Goal: Information Seeking & Learning: Find specific page/section

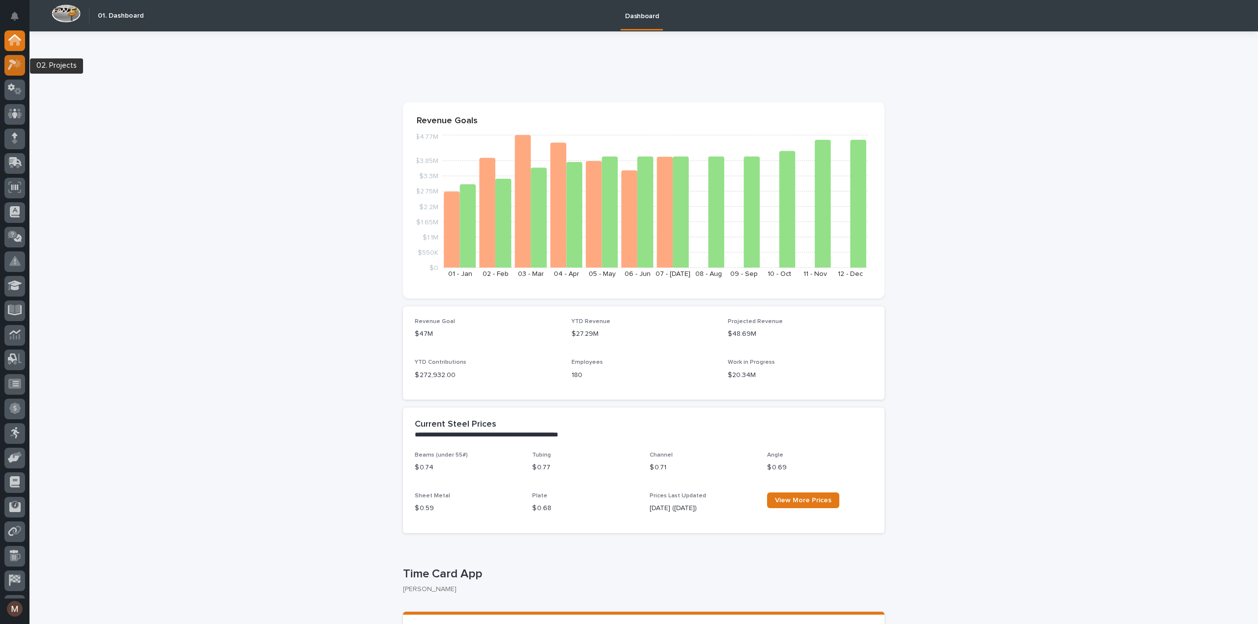
click at [10, 67] on icon at bounding box center [12, 65] width 9 height 11
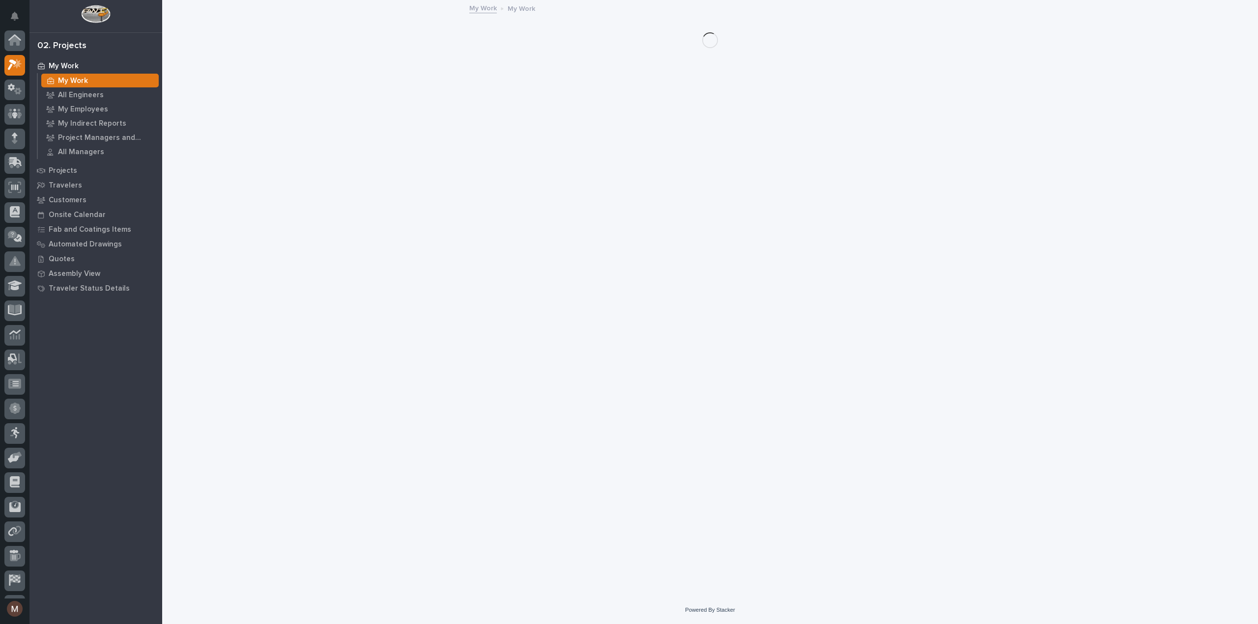
scroll to position [25, 0]
click at [68, 255] on p "Quotes" at bounding box center [62, 259] width 26 height 9
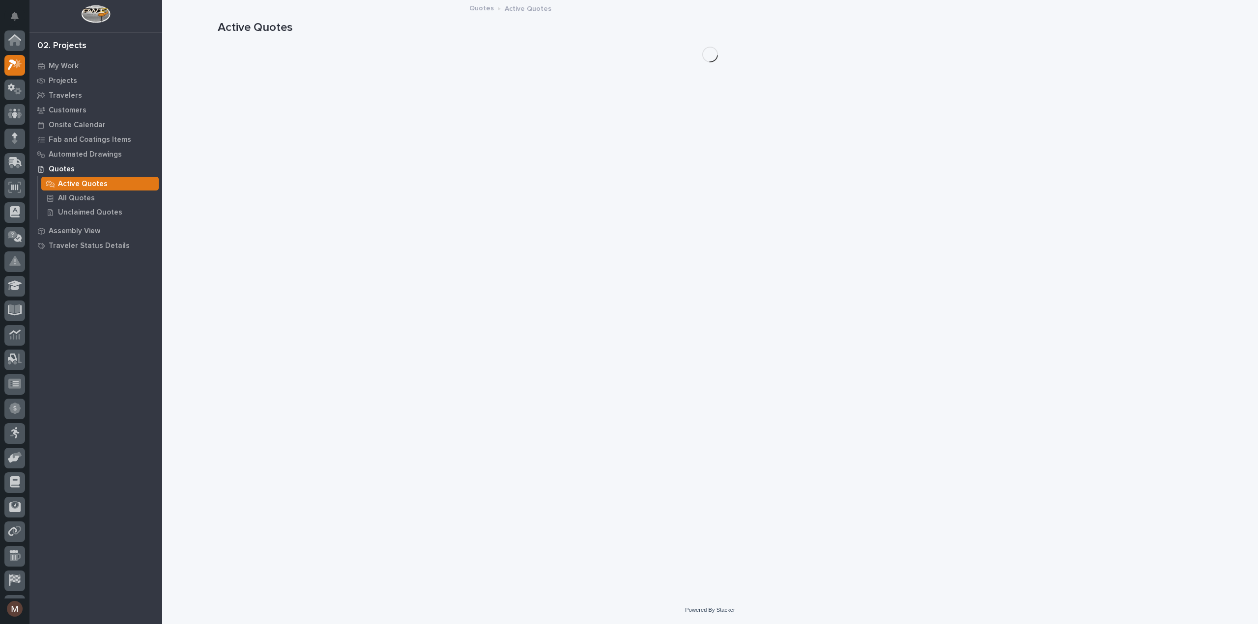
scroll to position [25, 0]
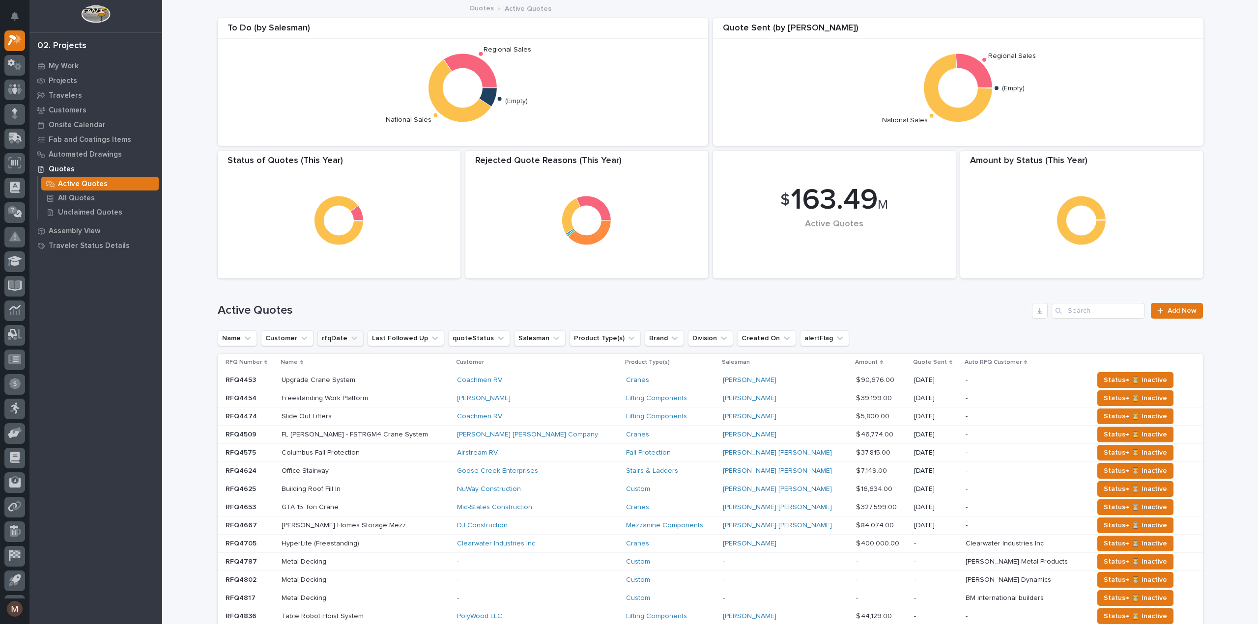
click at [323, 337] on button "rfqDate" at bounding box center [340, 339] width 46 height 16
click at [328, 481] on p "this year" at bounding box center [377, 483] width 104 height 7
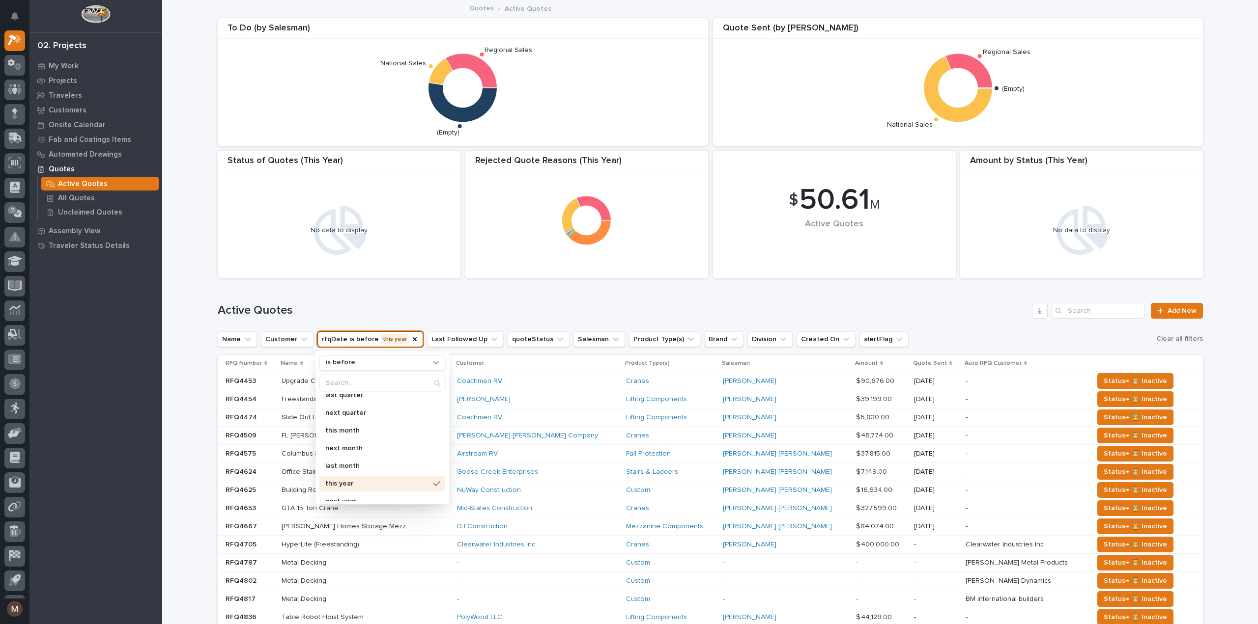
click at [355, 299] on div "Active Quotes Add New" at bounding box center [710, 306] width 985 height 47
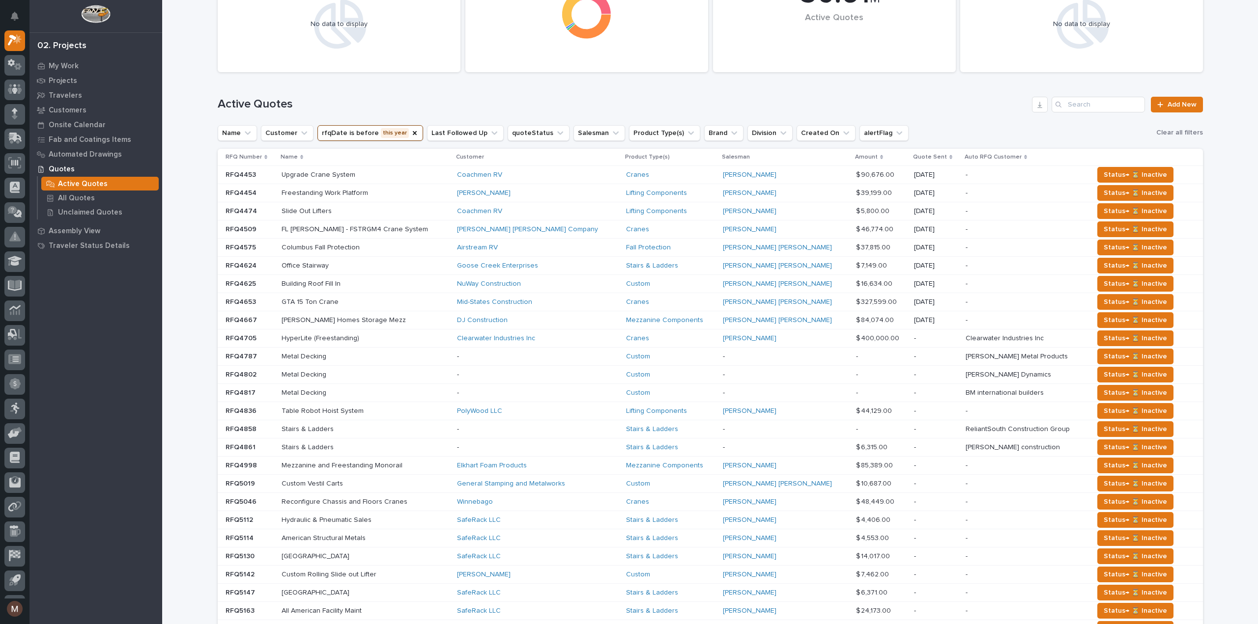
scroll to position [153, 0]
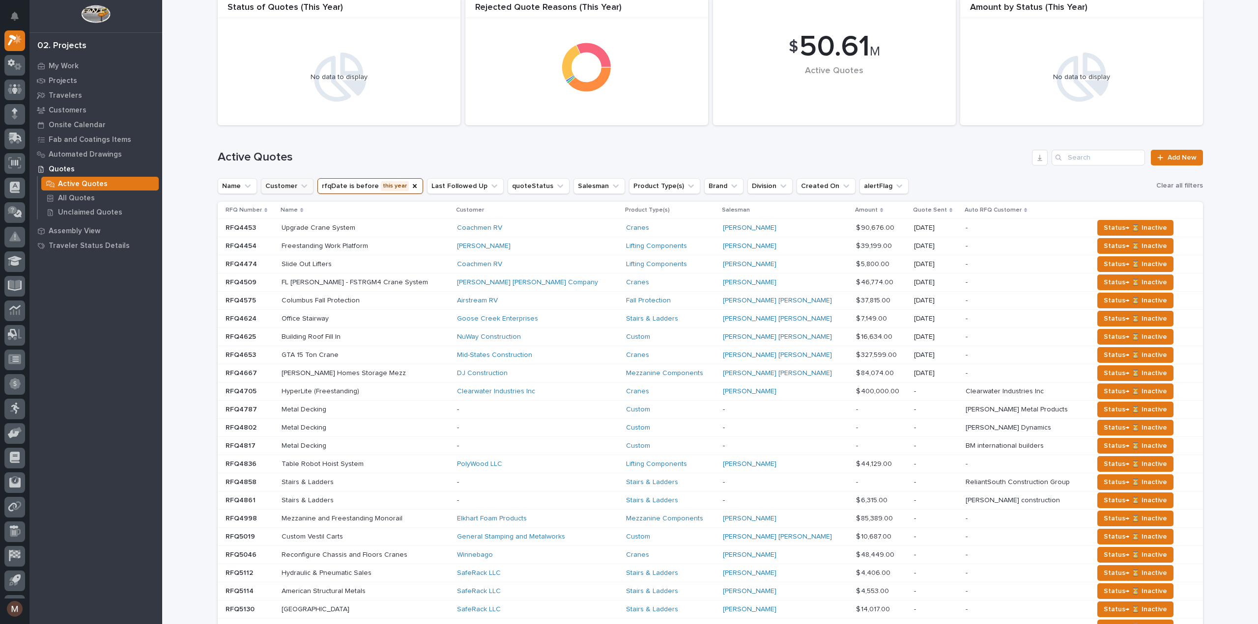
click at [299, 184] on icon "Customer" at bounding box center [304, 186] width 10 height 10
click at [194, 136] on div "Loading... Saving… Loading... Saving… $ 50.61 M Active Quotes Amount by Status …" at bounding box center [709, 348] width 1095 height 1000
click at [243, 182] on icon "Name" at bounding box center [248, 186] width 10 height 10
click at [197, 183] on div "Loading... Saving… Loading... Saving… $ 50.61 M Active Quotes Amount by Status …" at bounding box center [709, 348] width 1095 height 1000
click at [90, 196] on p "All Quotes" at bounding box center [76, 198] width 37 height 9
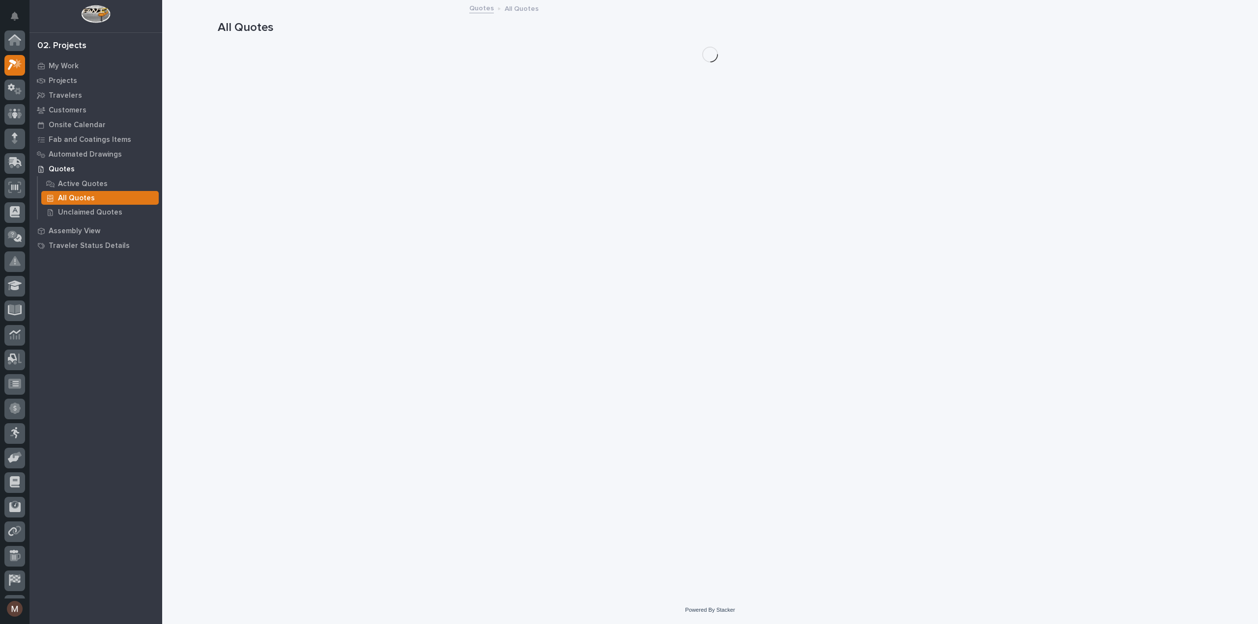
scroll to position [25, 0]
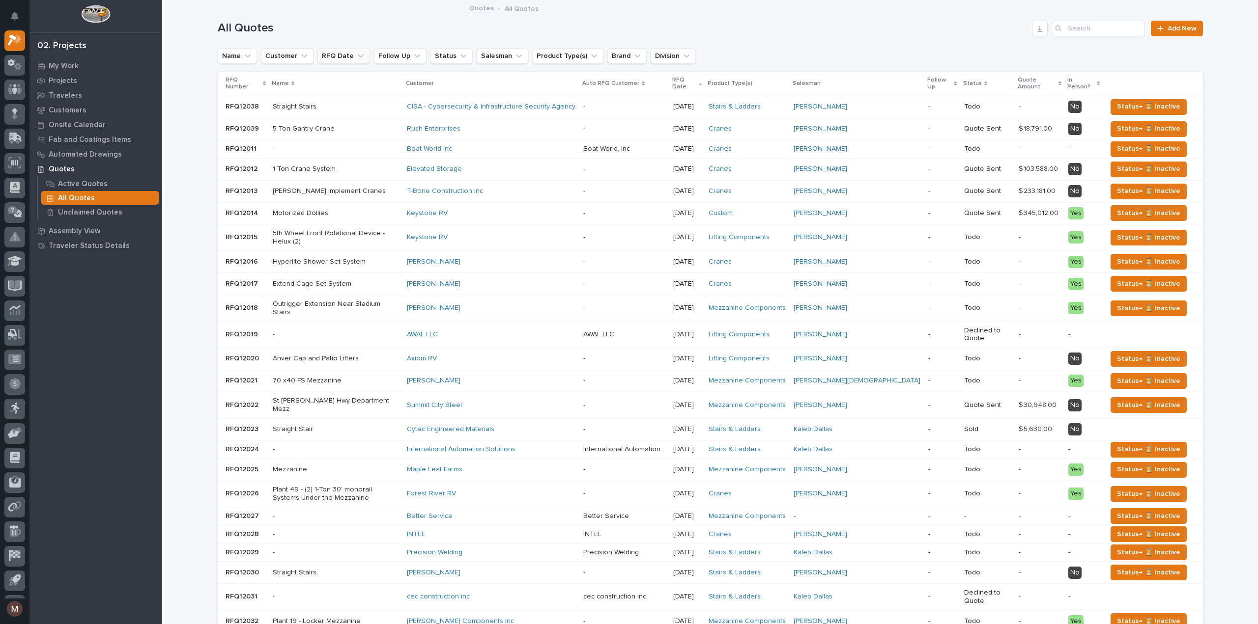
click at [356, 53] on icon "RFQ Date" at bounding box center [361, 56] width 10 height 10
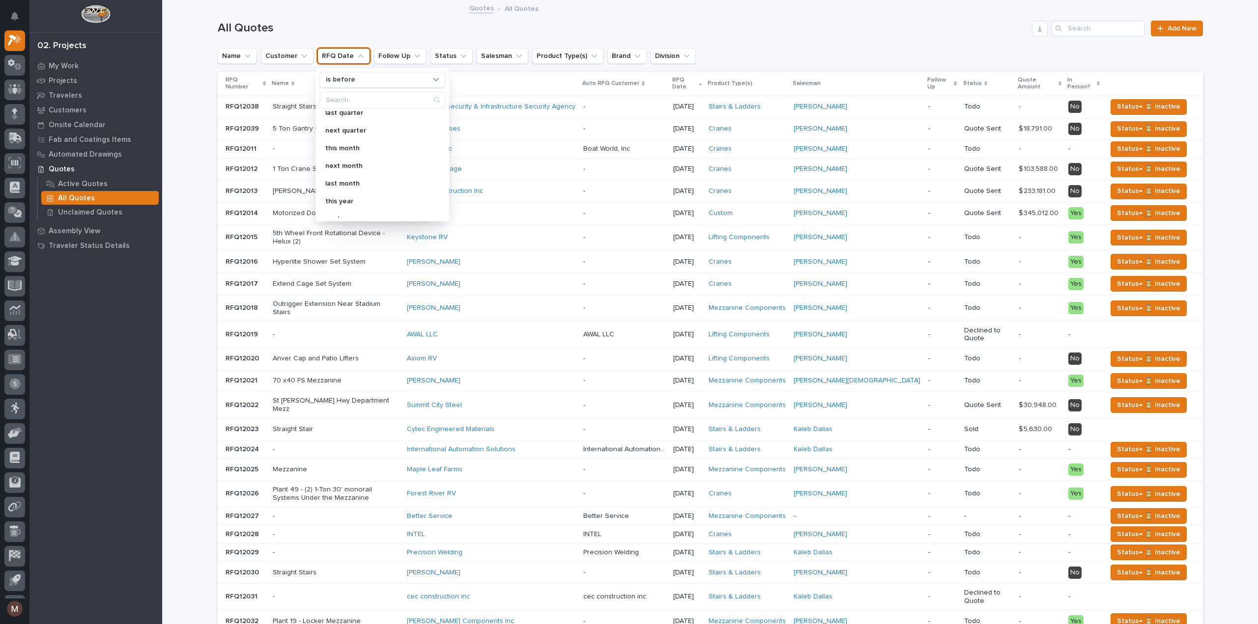
scroll to position [147, 0]
click at [341, 199] on p "this year" at bounding box center [377, 200] width 104 height 7
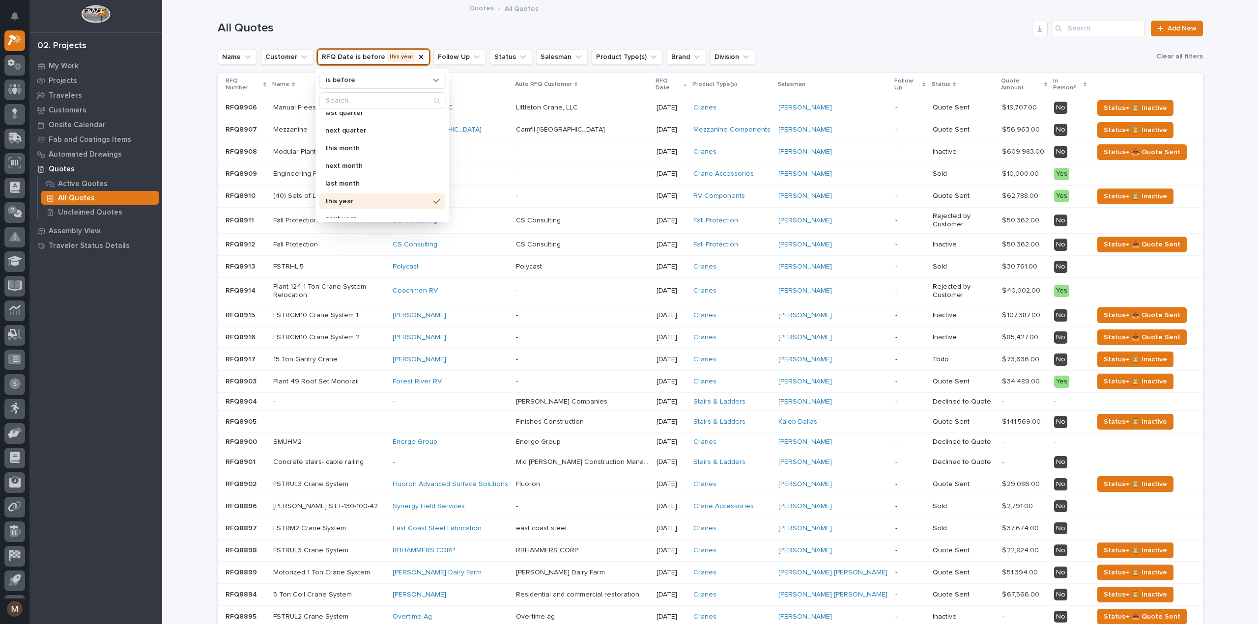
click at [818, 47] on div "All Quotes Add New" at bounding box center [710, 24] width 985 height 47
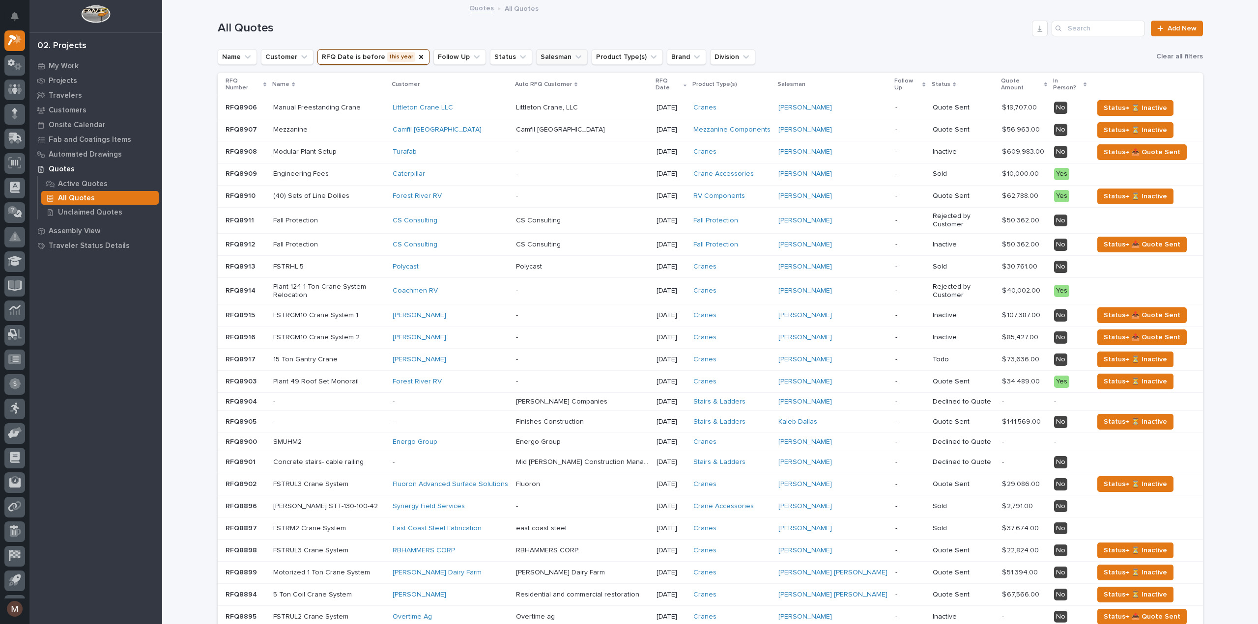
click at [557, 50] on button "Salesman" at bounding box center [562, 57] width 52 height 16
type input "As"
click at [587, 152] on p "[PERSON_NAME]" at bounding box center [587, 155] width 104 height 7
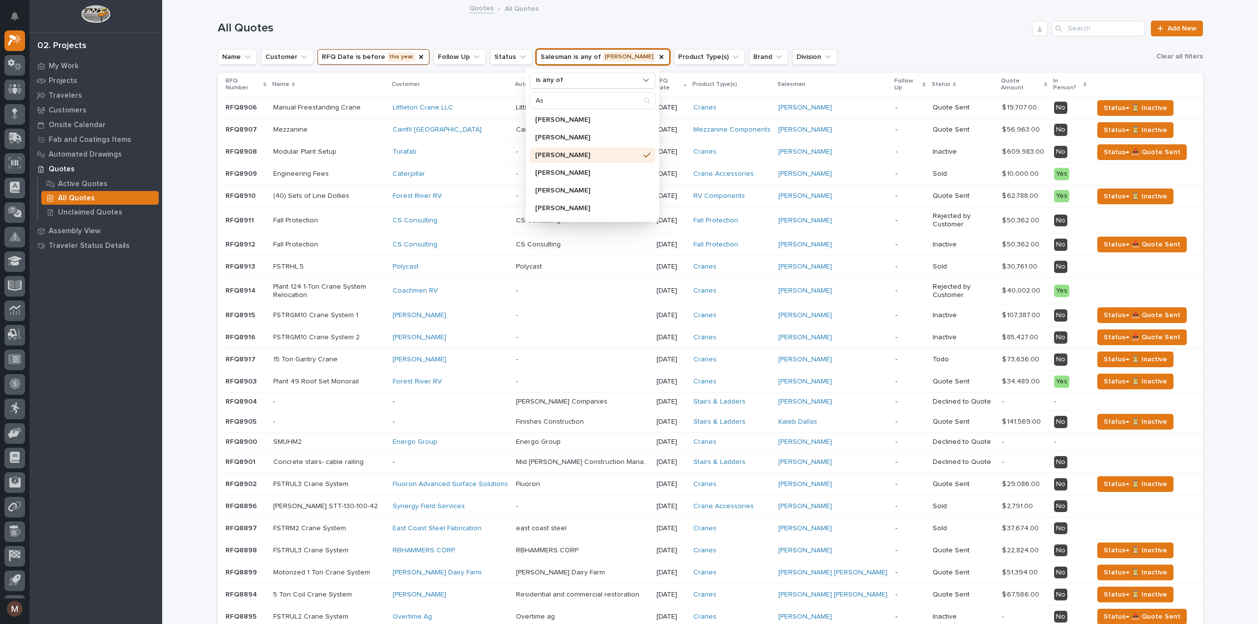
click at [676, 1] on div "All Quotes Add New" at bounding box center [710, 24] width 985 height 47
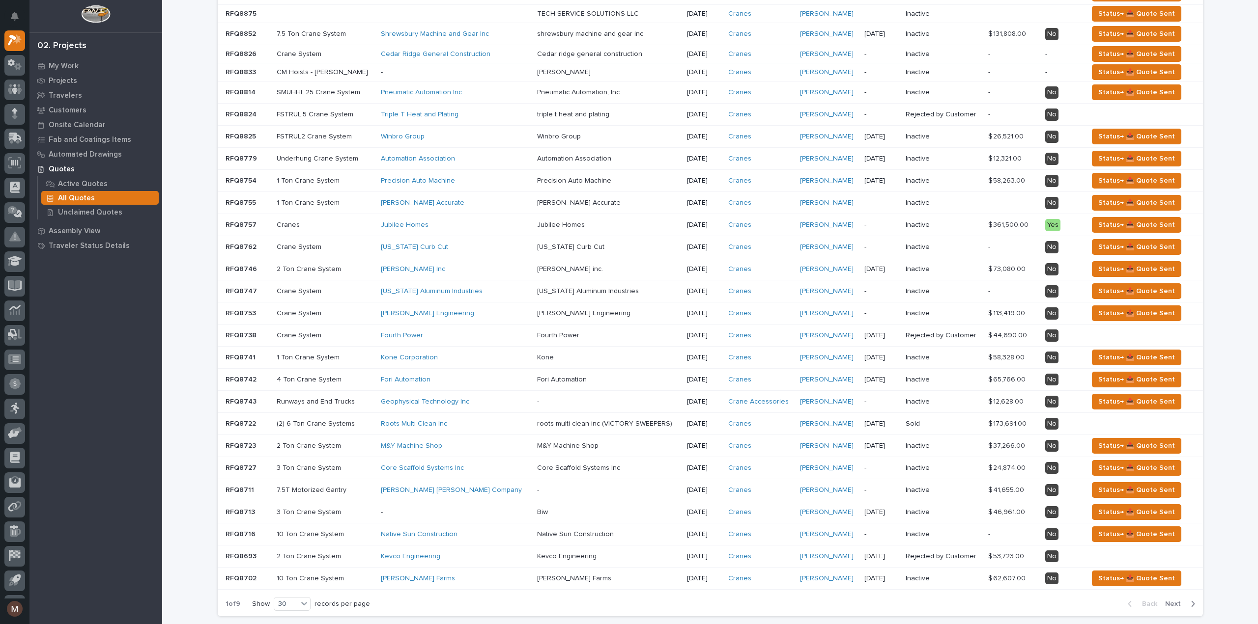
scroll to position [223, 0]
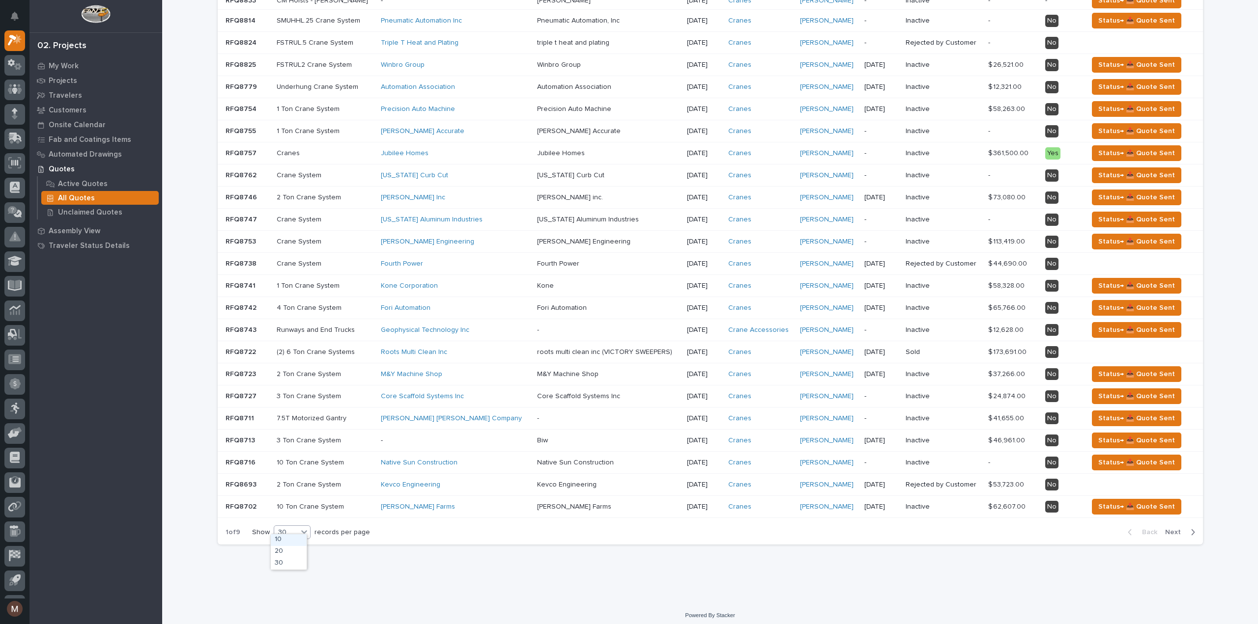
click at [291, 528] on div "30" at bounding box center [286, 533] width 24 height 10
click at [283, 558] on div "30" at bounding box center [289, 564] width 36 height 12
click at [298, 526] on div at bounding box center [304, 532] width 12 height 12
click at [390, 571] on div "Loading... Saving… Loading... Saving… All Quotes Add New Name Customer RFQ Date…" at bounding box center [710, 177] width 995 height 799
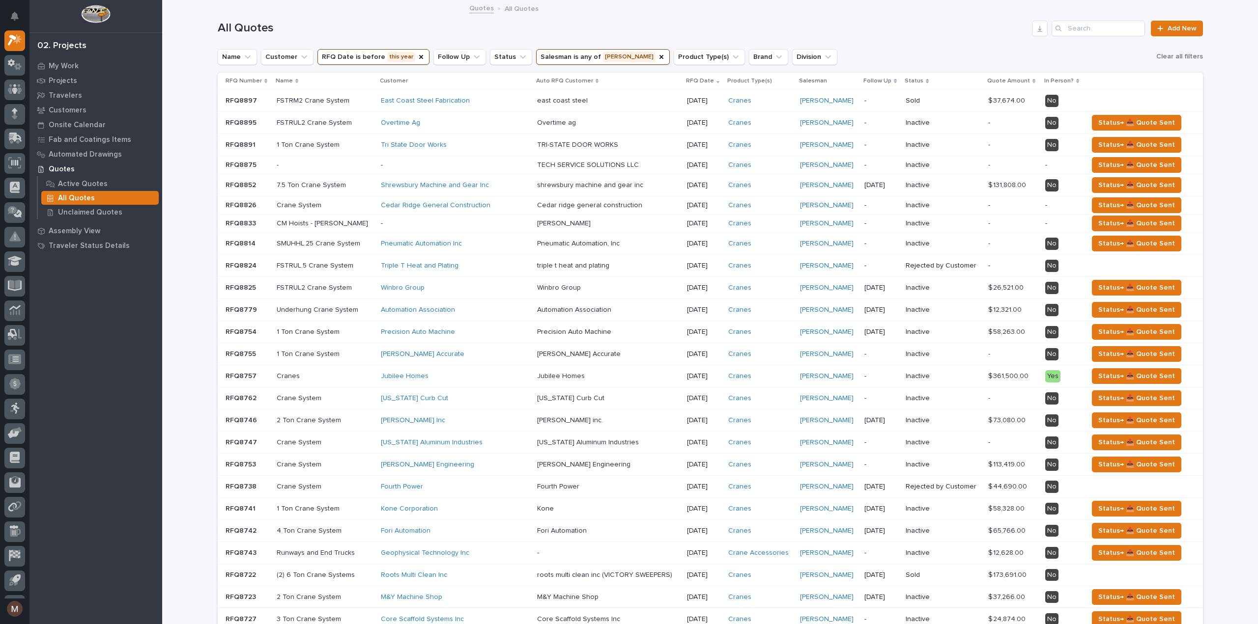
scroll to position [0, 0]
click at [659, 56] on icon "Salesman" at bounding box center [661, 57] width 4 height 4
click at [573, 59] on icon "Salesman" at bounding box center [578, 57] width 10 height 10
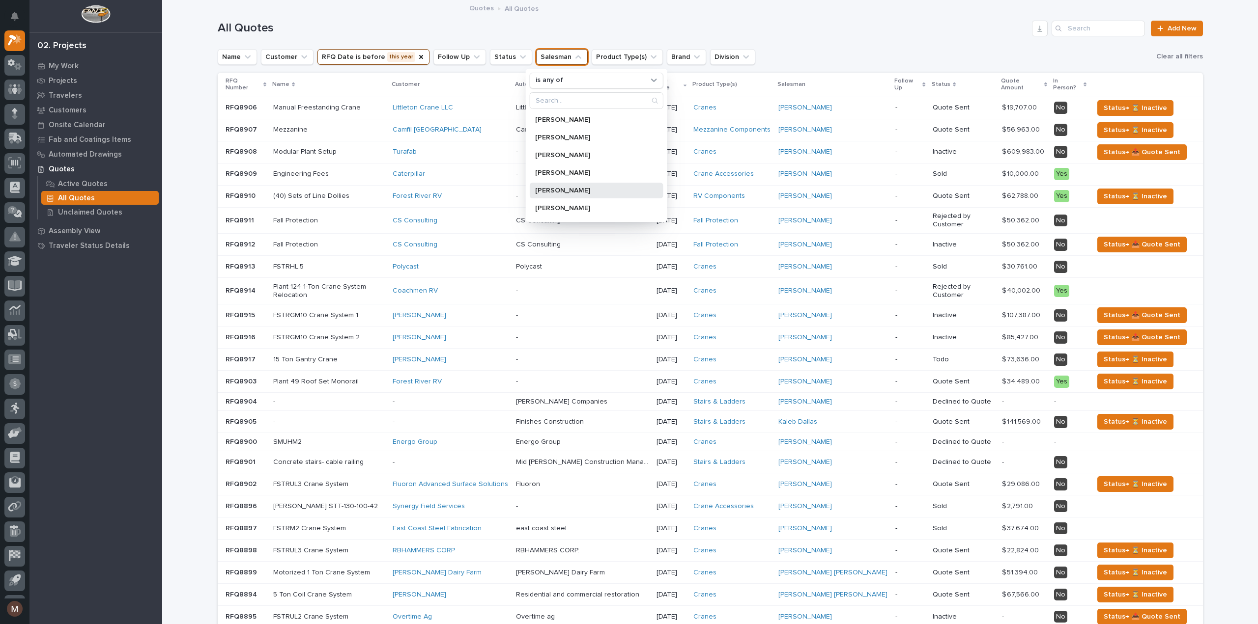
click at [549, 187] on p "[PERSON_NAME]" at bounding box center [591, 190] width 112 height 7
click at [845, 32] on h1 "All Quotes" at bounding box center [623, 28] width 811 height 14
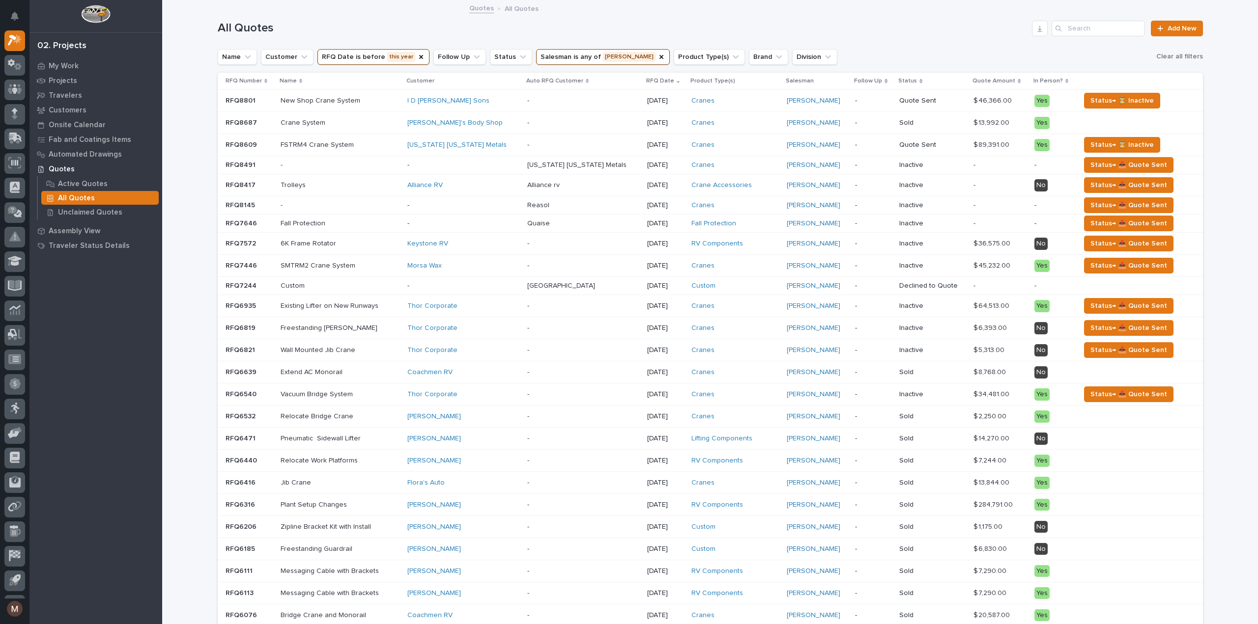
click at [831, 42] on div "All Quotes Add New" at bounding box center [710, 24] width 985 height 47
click at [392, 55] on button "RFQ Date is before this year" at bounding box center [373, 57] width 112 height 16
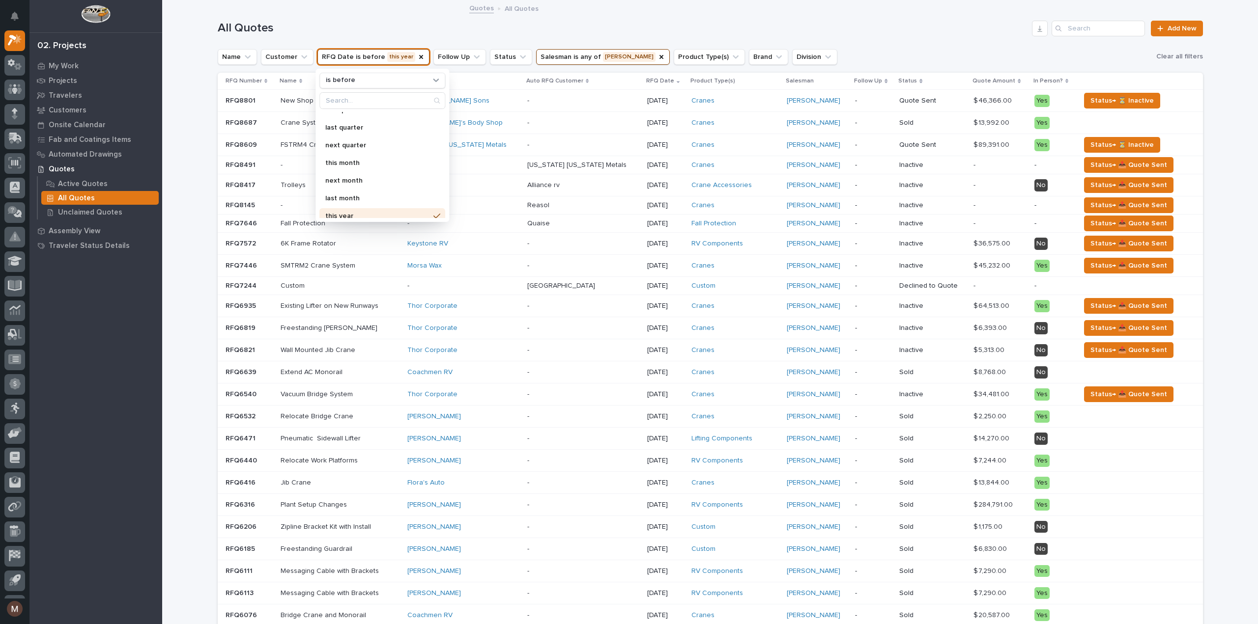
scroll to position [147, 0]
click at [417, 56] on icon "RFQ Date" at bounding box center [421, 57] width 8 height 8
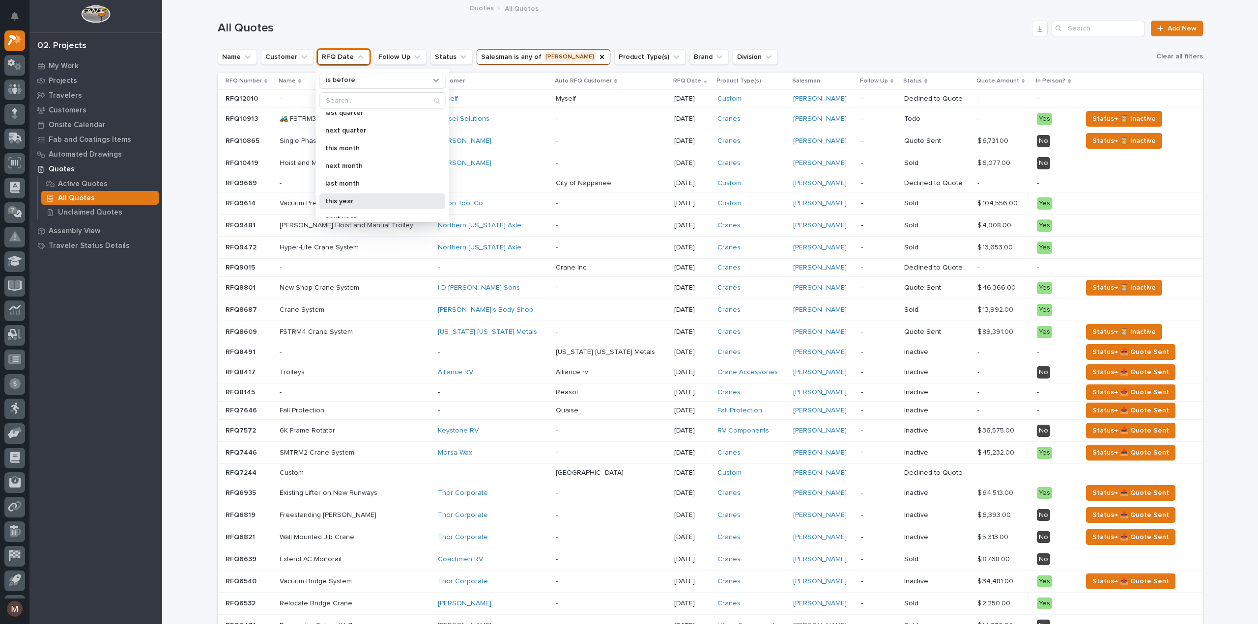
click at [344, 201] on p "this year" at bounding box center [377, 201] width 104 height 7
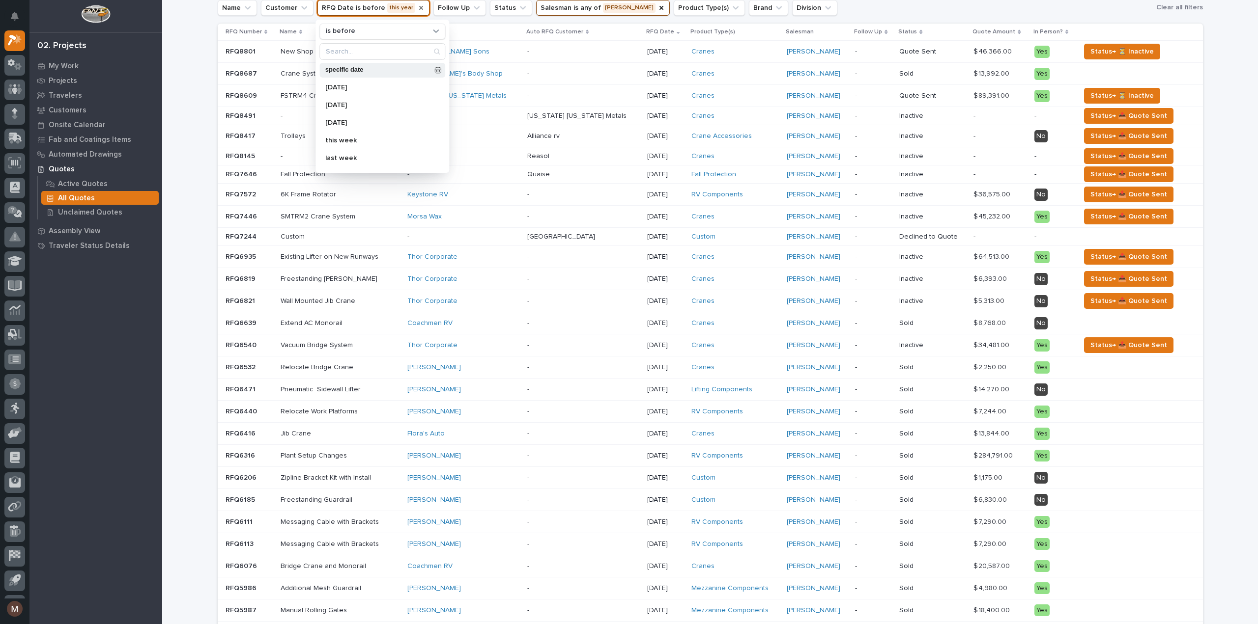
click at [359, 67] on p "specific date" at bounding box center [377, 70] width 105 height 6
click at [325, 92] on span "Previous Month" at bounding box center [325, 95] width 0 height 13
click at [325, 93] on span "Previous Month" at bounding box center [325, 95] width 0 height 13
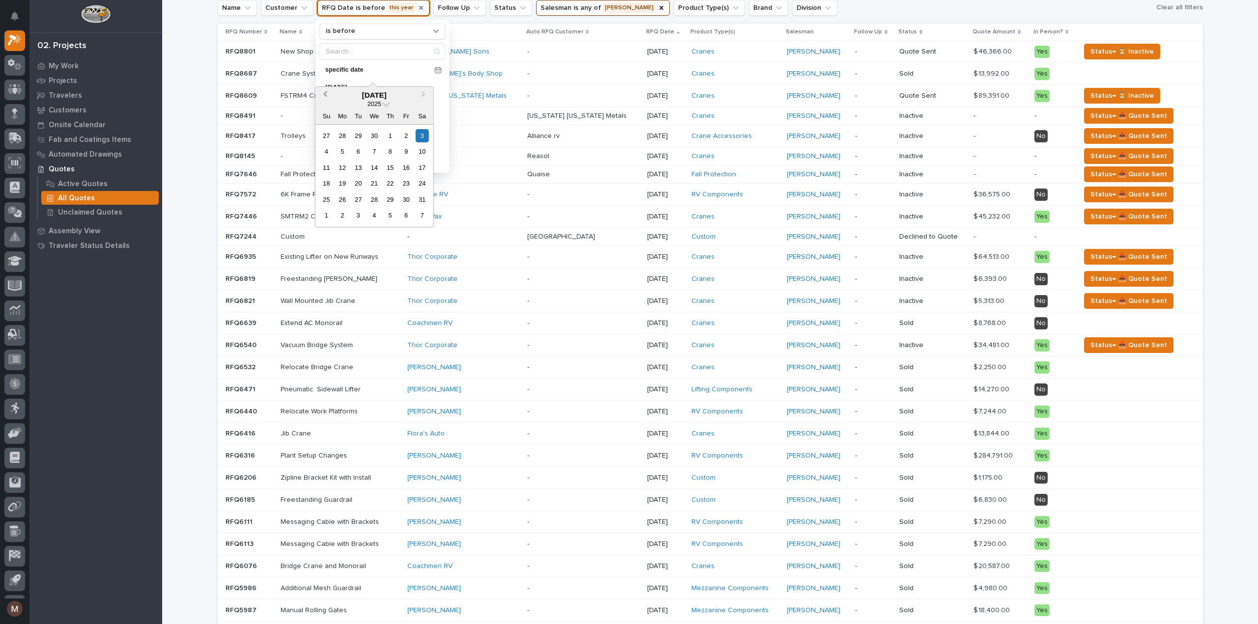
click at [325, 93] on span "Previous Month" at bounding box center [325, 95] width 0 height 13
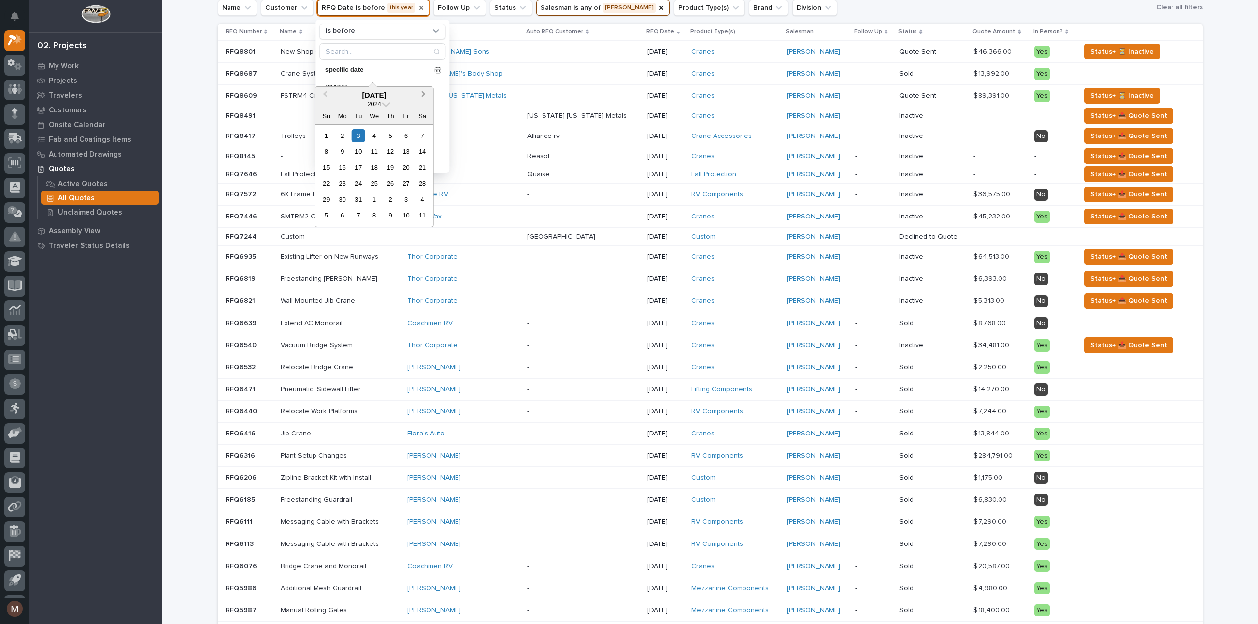
click at [423, 93] on span "Next Month" at bounding box center [423, 95] width 0 height 13
click at [376, 131] on div "1" at bounding box center [373, 135] width 13 height 13
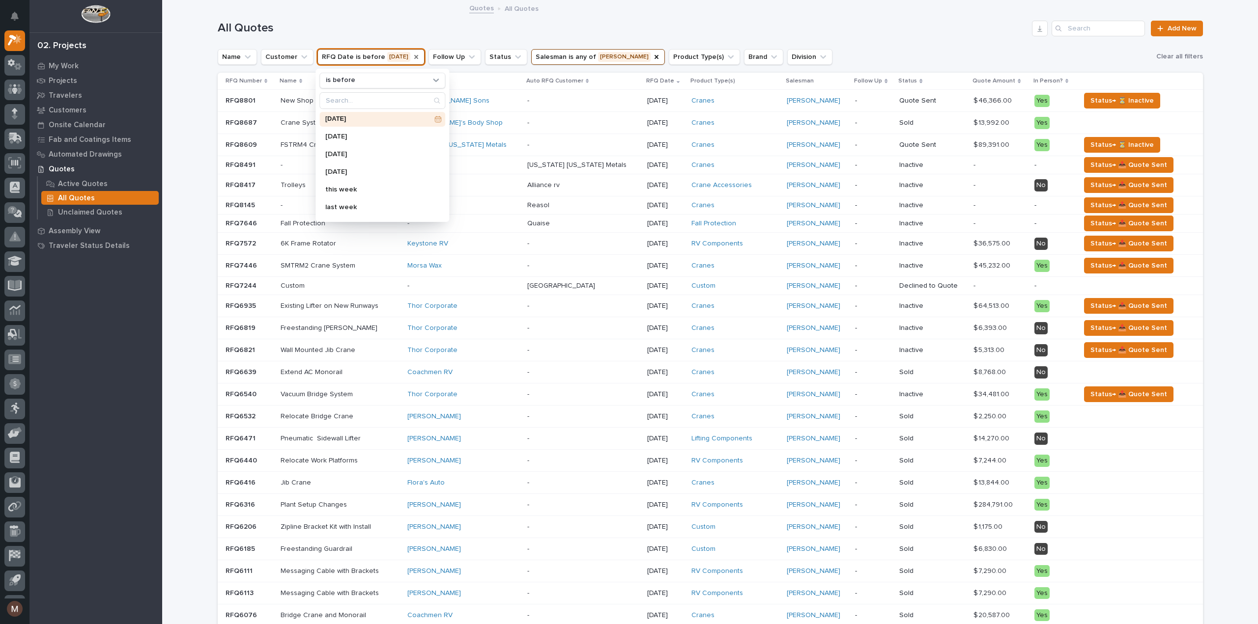
click at [614, 26] on h1 "All Quotes" at bounding box center [623, 28] width 811 height 14
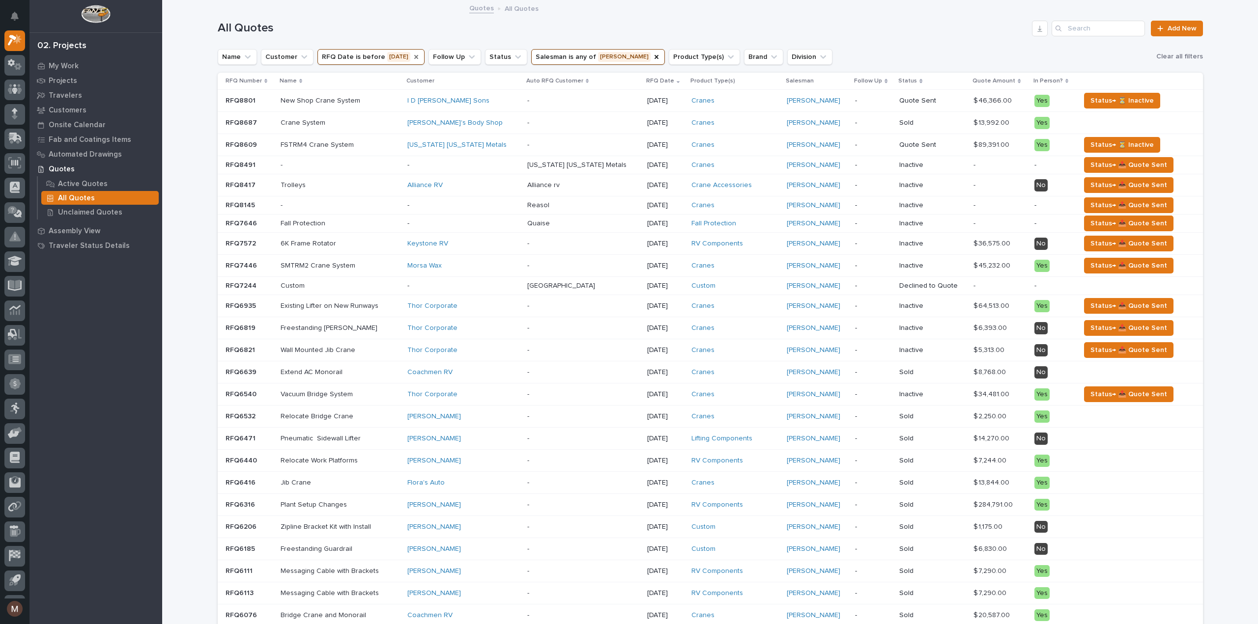
click at [363, 58] on button "RFQ Date is before [DATE]" at bounding box center [370, 57] width 107 height 16
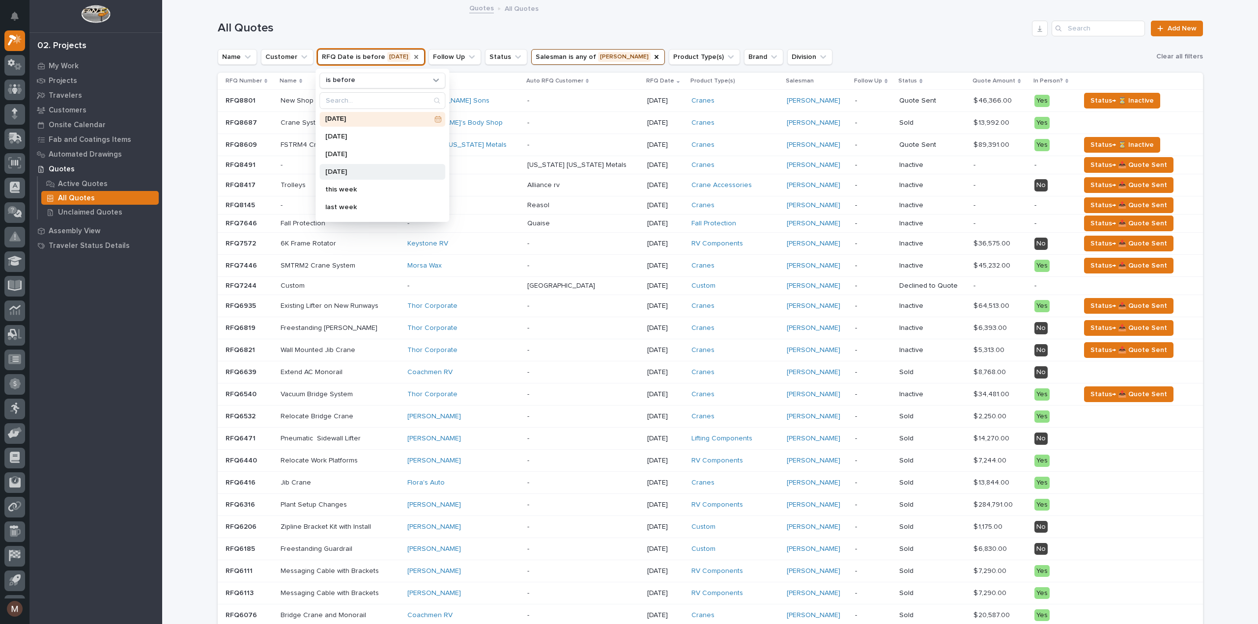
scroll to position [49, 0]
click at [363, 141] on p "this week" at bounding box center [377, 140] width 104 height 7
click at [368, 55] on button "RFQ Date is before this week" at bounding box center [374, 57] width 115 height 16
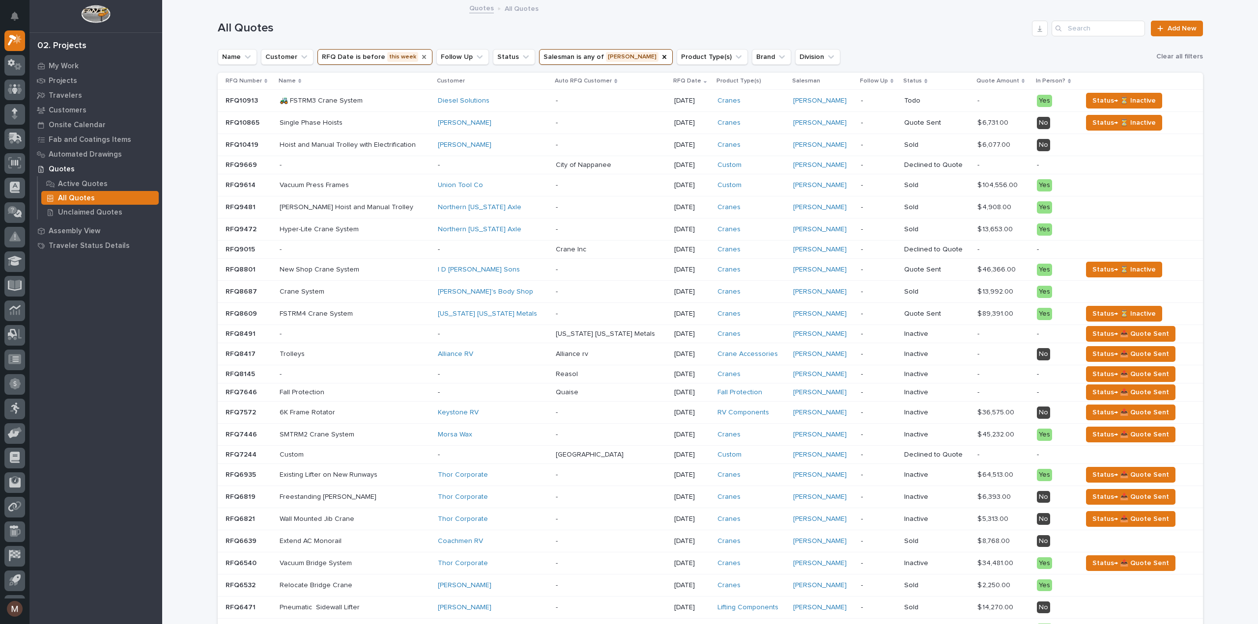
click at [420, 55] on icon "RFQ Date" at bounding box center [424, 57] width 8 height 8
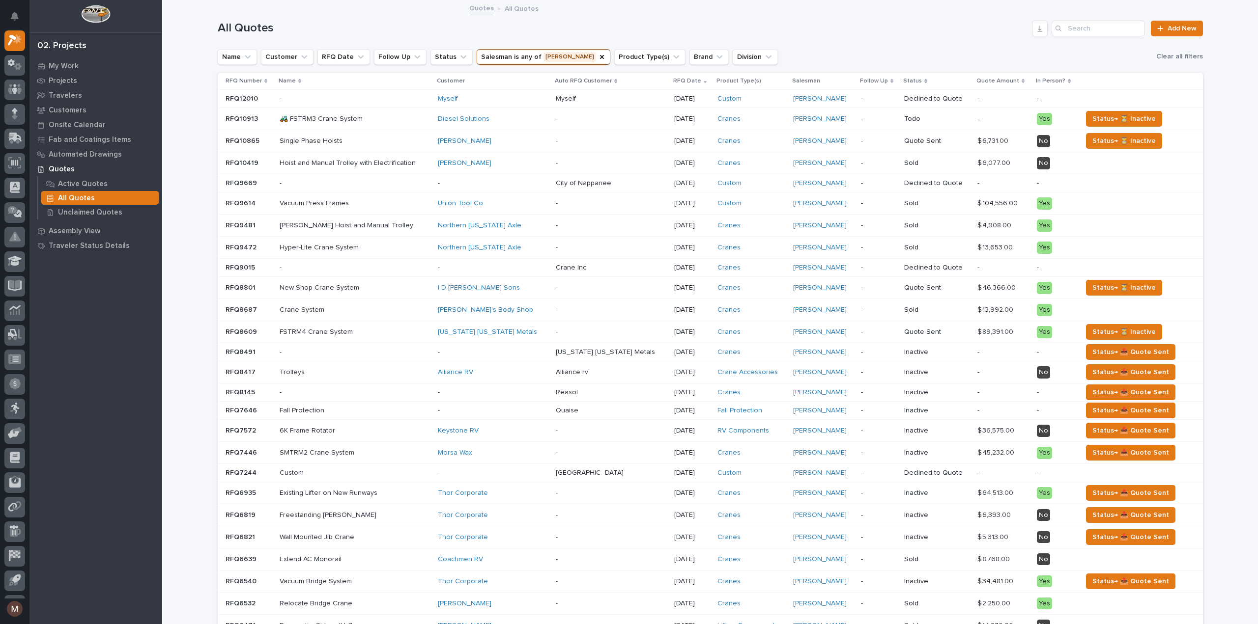
click at [356, 59] on icon "RFQ Date" at bounding box center [361, 57] width 10 height 10
click at [416, 77] on div "is before" at bounding box center [376, 80] width 109 height 10
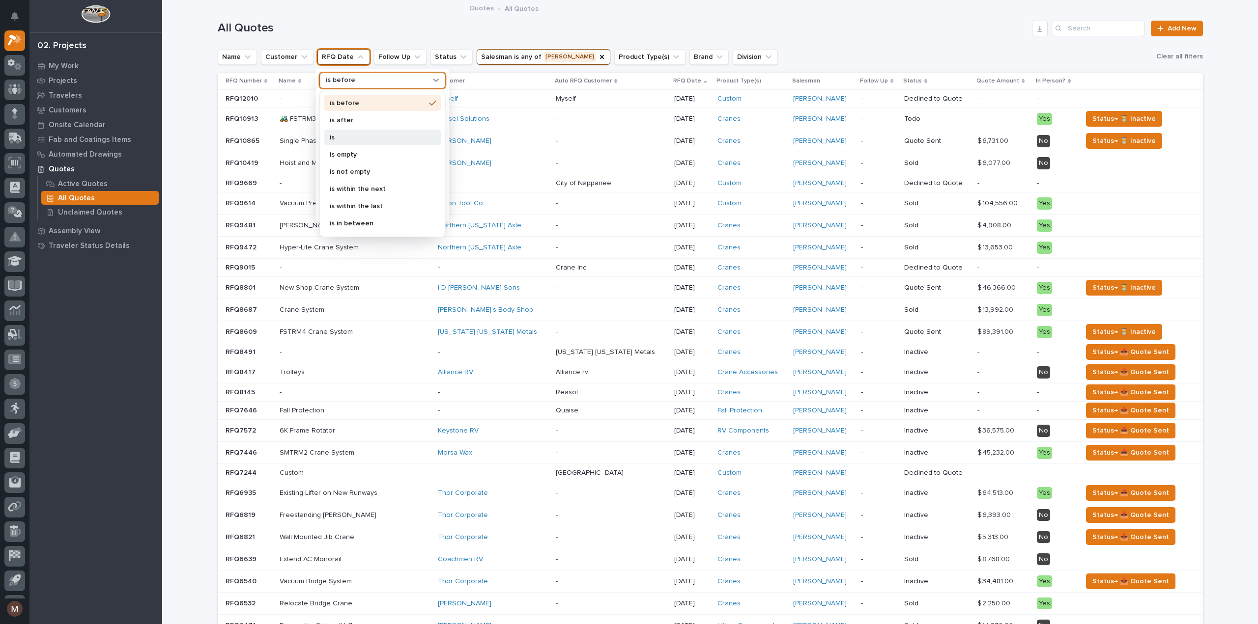
click at [351, 131] on div "is" at bounding box center [382, 138] width 117 height 16
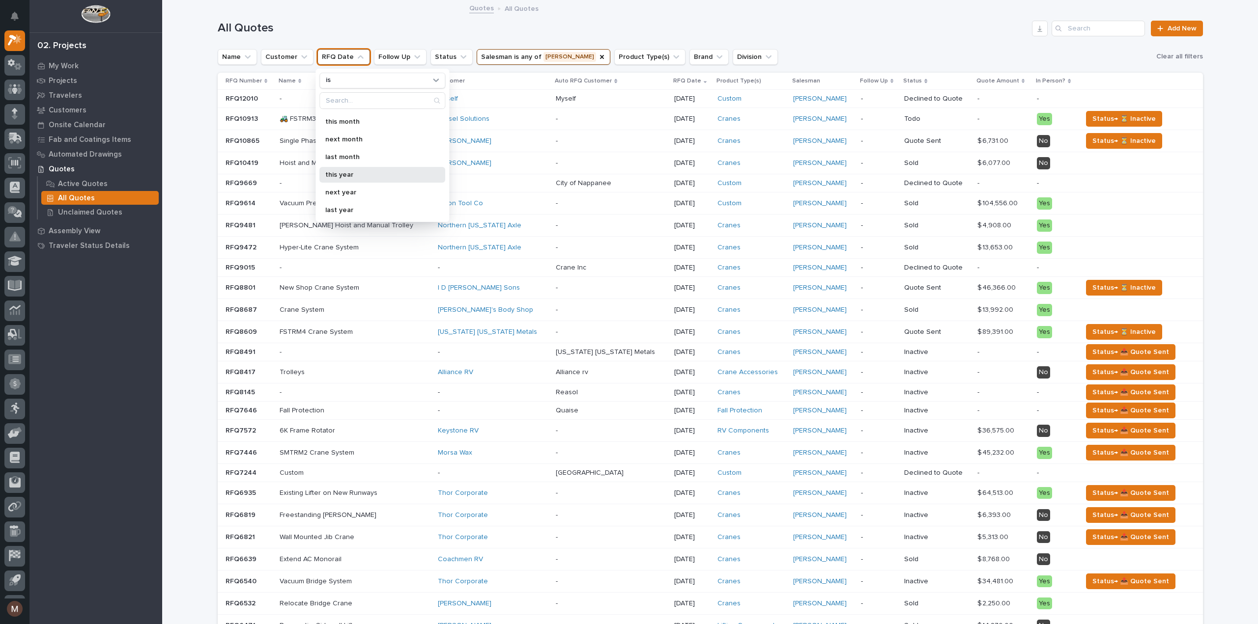
click at [345, 173] on p "this year" at bounding box center [377, 174] width 104 height 7
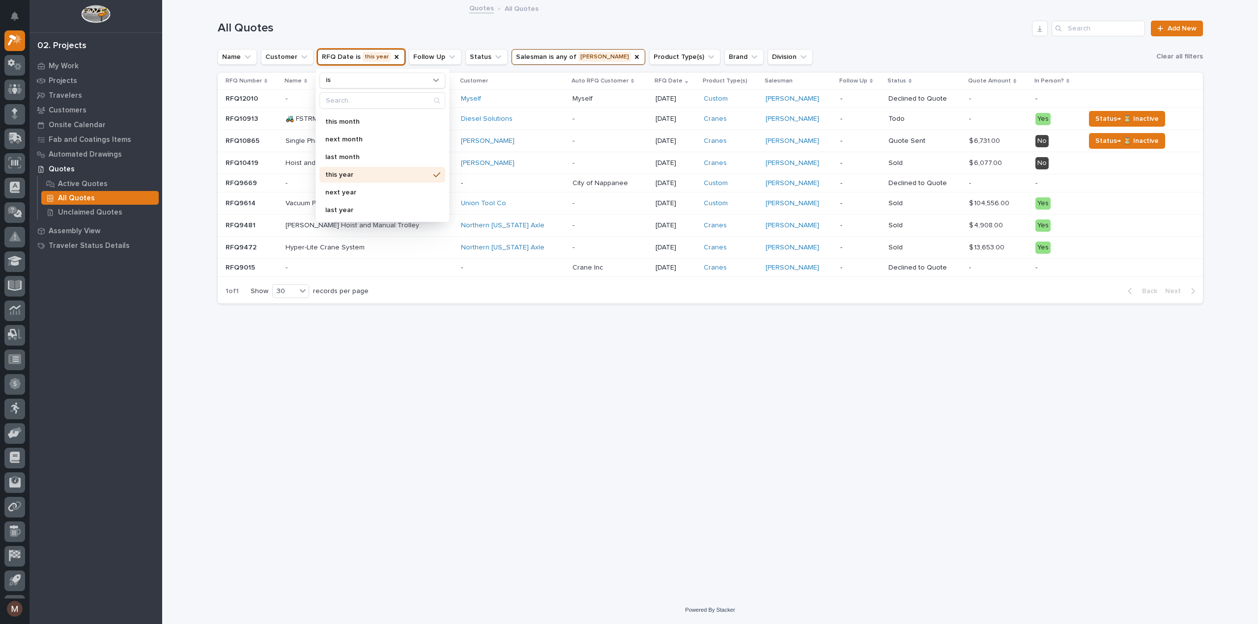
click at [385, 15] on div "Quotes All Quotes" at bounding box center [709, 9] width 1095 height 14
click at [860, 15] on div "All Quotes Add New" at bounding box center [710, 24] width 985 height 47
click at [447, 56] on icon "Follow Up" at bounding box center [452, 57] width 10 height 10
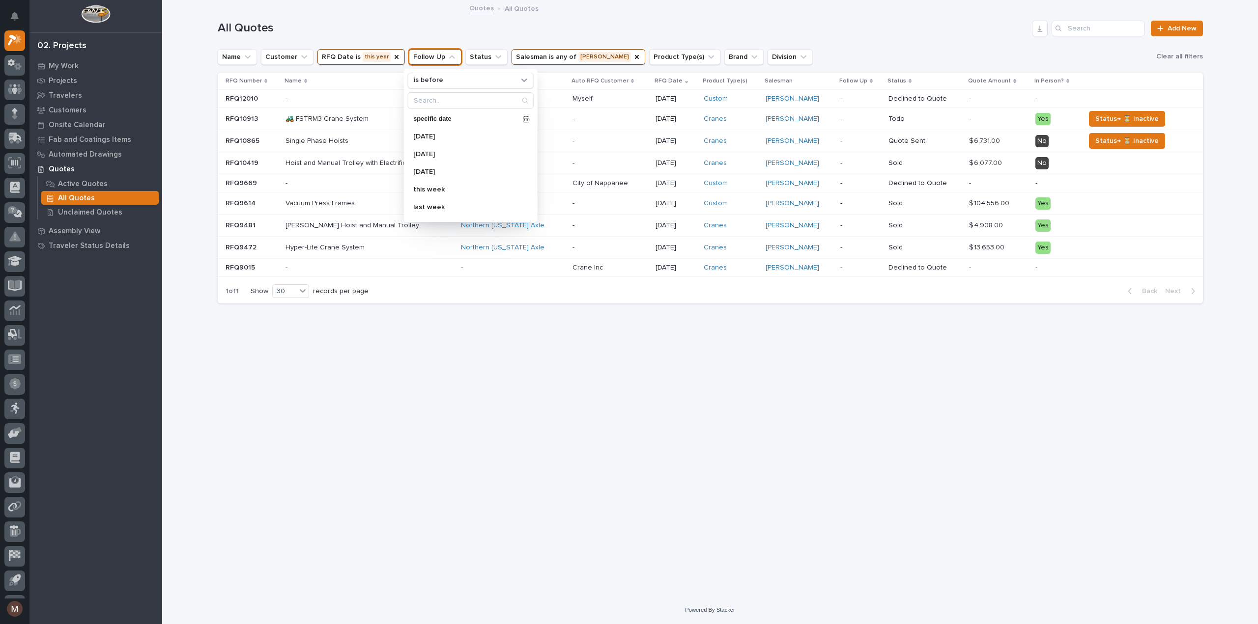
click at [449, 56] on icon "Follow Up" at bounding box center [452, 57] width 6 height 3
click at [493, 54] on icon "Status" at bounding box center [498, 57] width 10 height 10
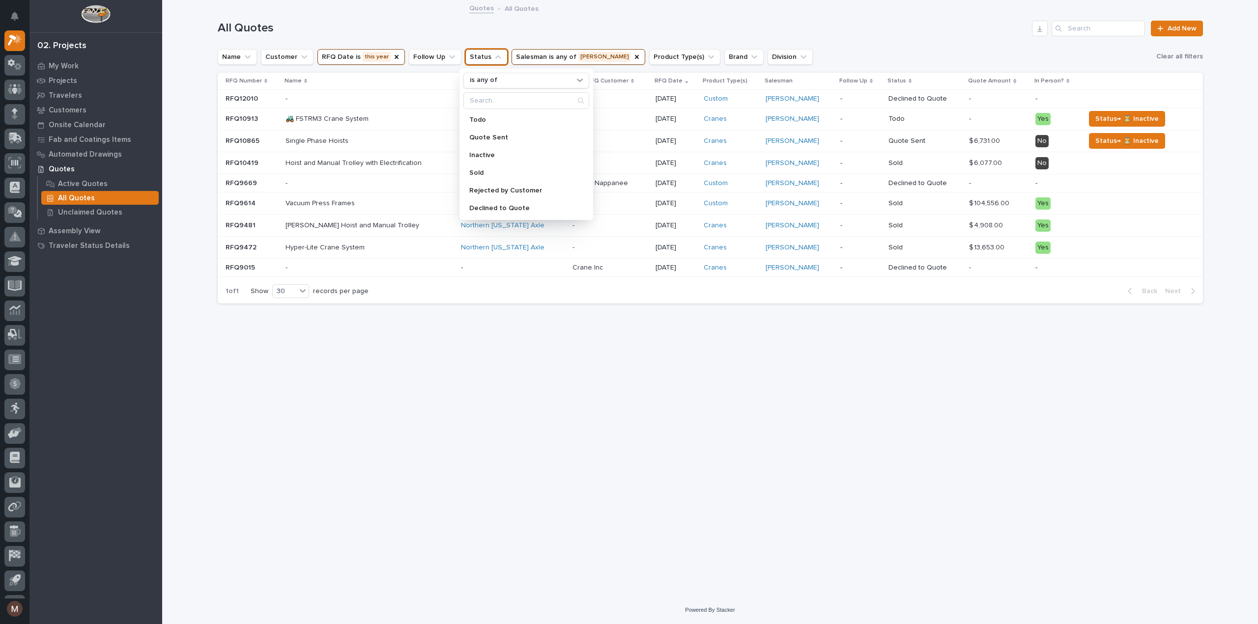
click at [493, 59] on icon "Status" at bounding box center [498, 57] width 10 height 10
click at [706, 55] on icon "Product Type(s)" at bounding box center [711, 57] width 10 height 10
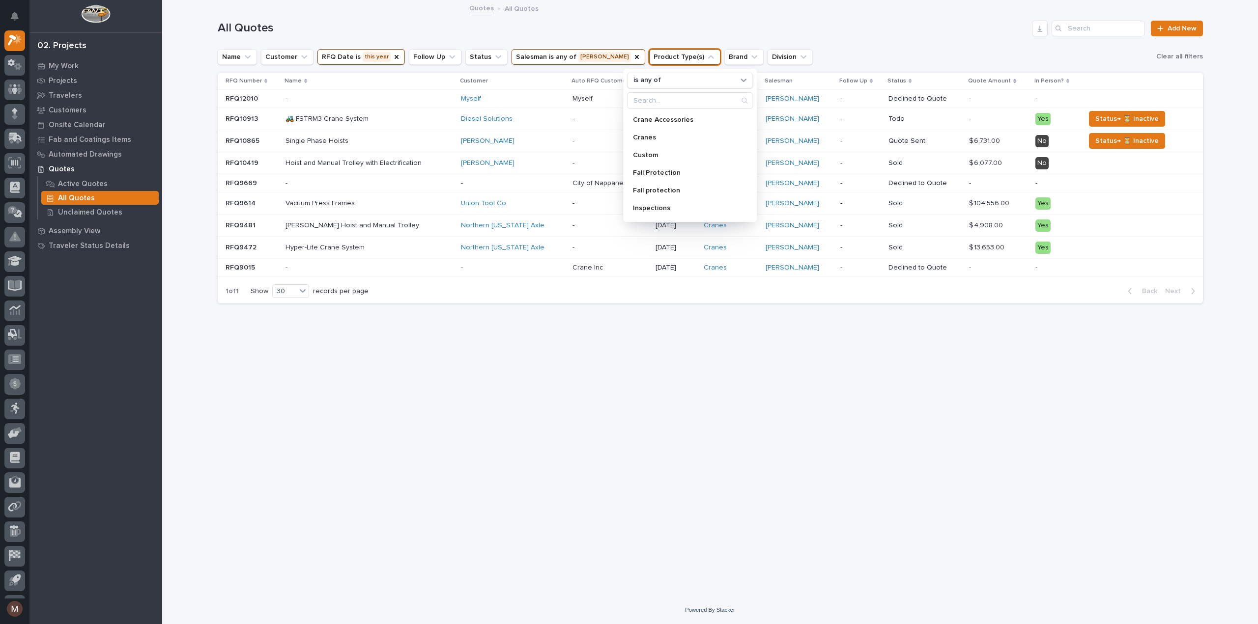
click at [706, 55] on icon "Product Type(s)" at bounding box center [711, 57] width 10 height 10
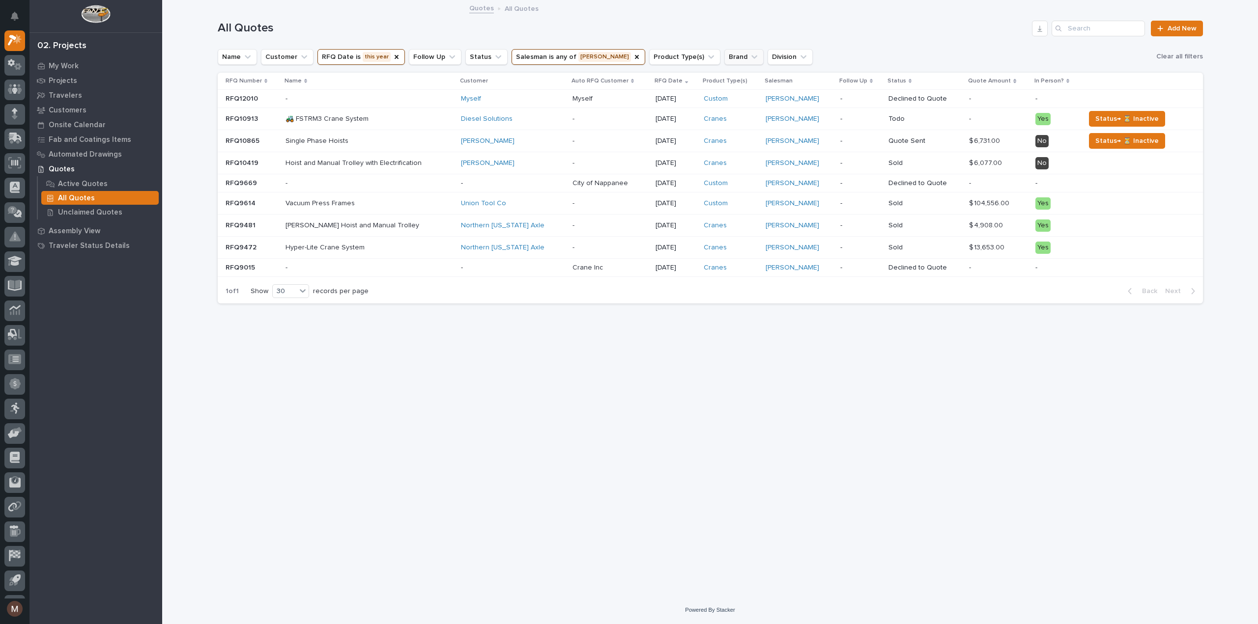
click at [749, 54] on icon "Brand" at bounding box center [754, 57] width 10 height 10
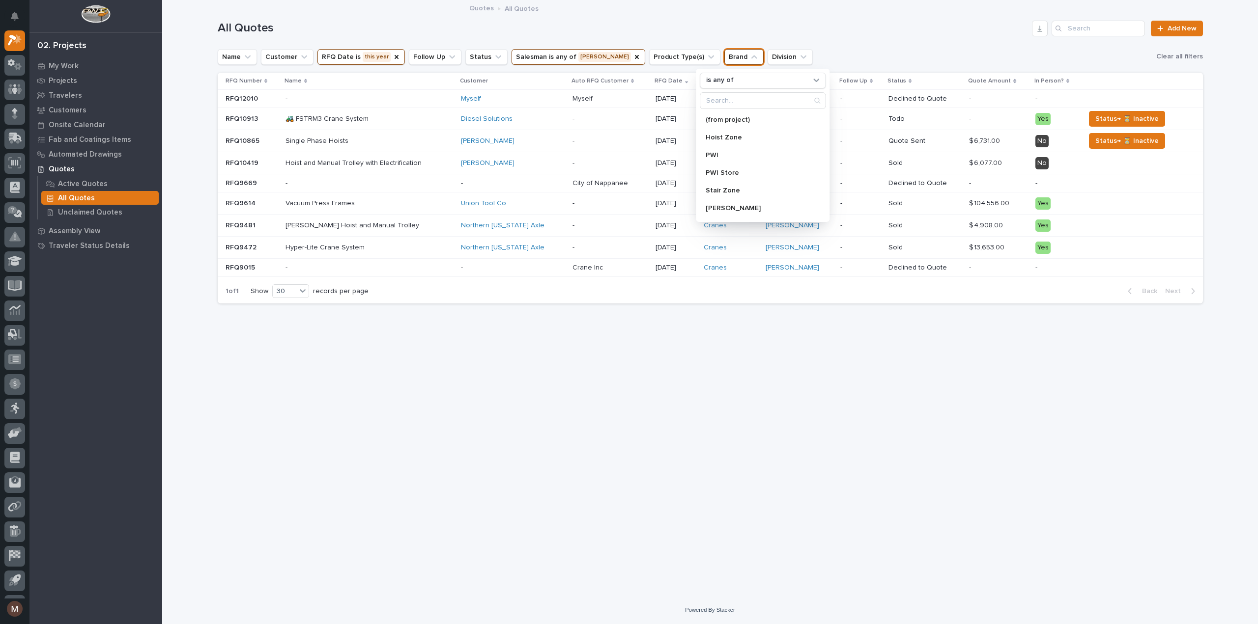
click at [749, 54] on icon "Brand" at bounding box center [754, 57] width 10 height 10
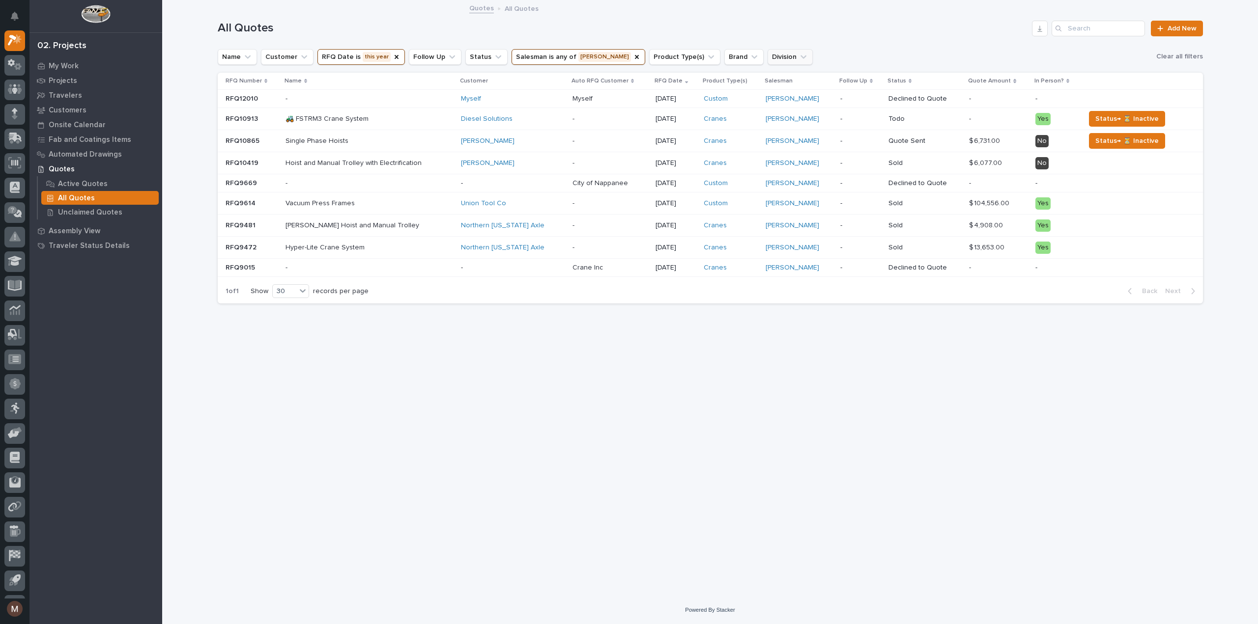
click at [798, 58] on icon "Division" at bounding box center [803, 57] width 10 height 10
click at [375, 59] on button "RFQ Date is this year" at bounding box center [360, 57] width 87 height 16
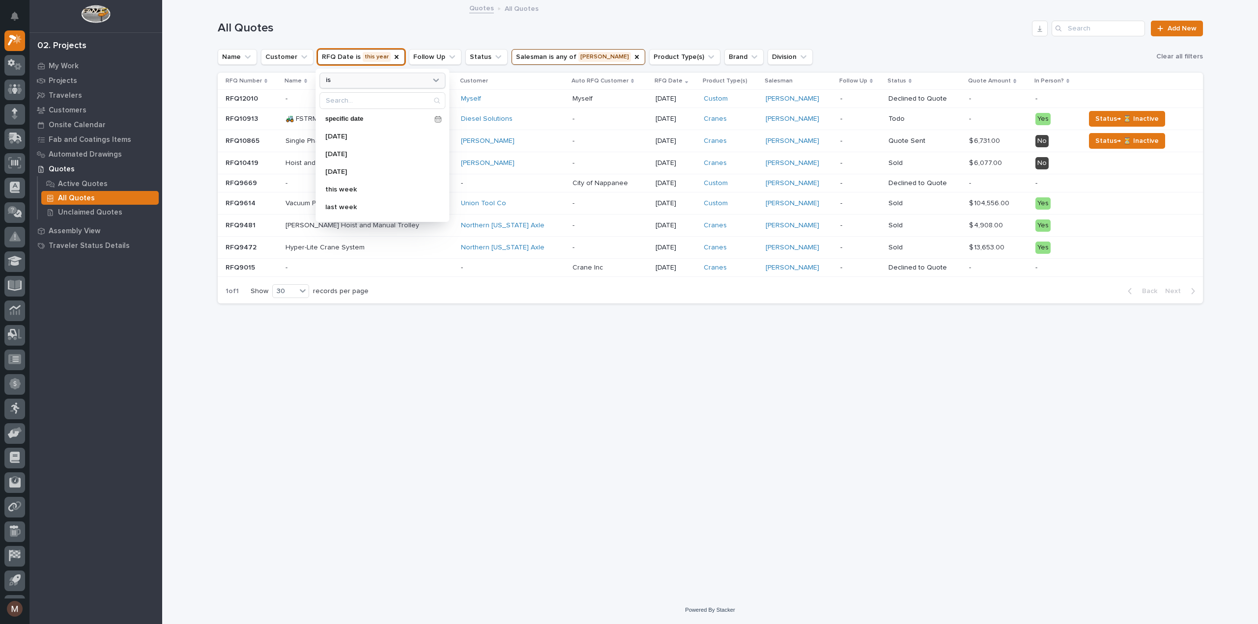
click at [400, 80] on div "is" at bounding box center [376, 80] width 109 height 10
click at [416, 9] on div "Quotes All Quotes" at bounding box center [709, 9] width 1095 height 14
click at [301, 59] on icon "Customer" at bounding box center [304, 57] width 10 height 10
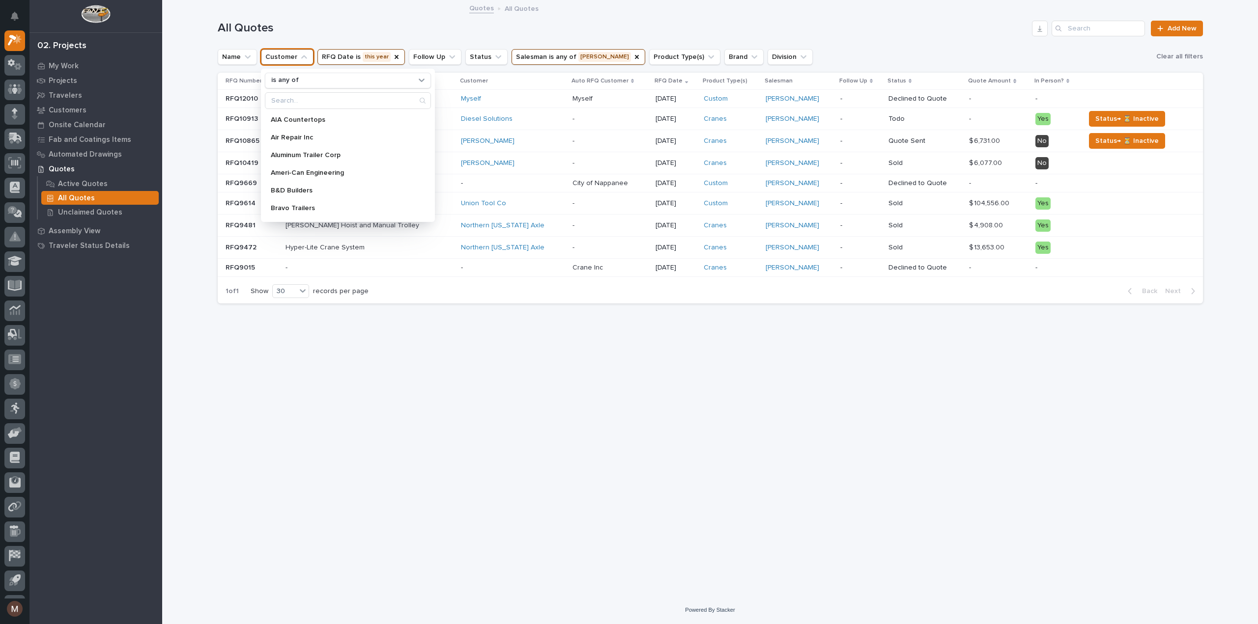
click at [346, 6] on div "Quotes All Quotes" at bounding box center [709, 9] width 1095 height 14
click at [252, 56] on icon "Name" at bounding box center [248, 57] width 10 height 10
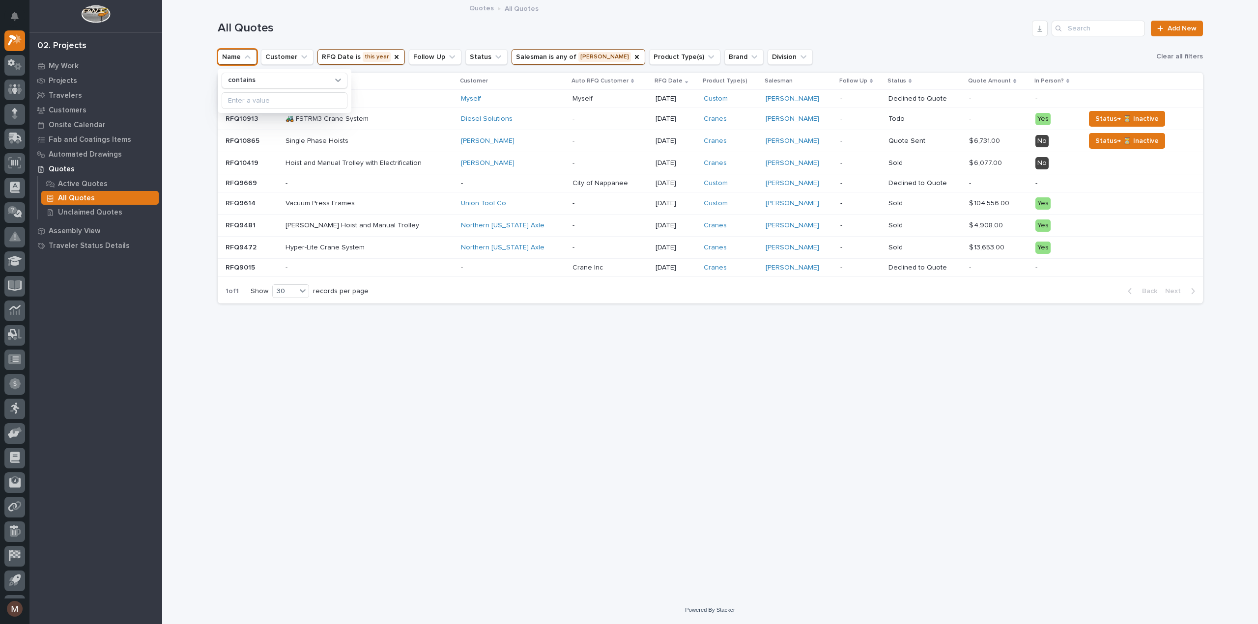
click at [341, 16] on div "All Quotes Add New" at bounding box center [710, 24] width 985 height 47
click at [511, 390] on div "Loading... Saving… Loading... Saving… All Quotes Add New Name Customer RFQ Date…" at bounding box center [710, 286] width 995 height 571
click at [873, 416] on div "Loading... Saving… Loading... Saving… All Quotes Add New Name Customer RFQ Date…" at bounding box center [710, 286] width 995 height 571
click at [685, 80] on icon at bounding box center [686, 81] width 3 height 5
click at [685, 80] on icon at bounding box center [686, 81] width 3 height 4
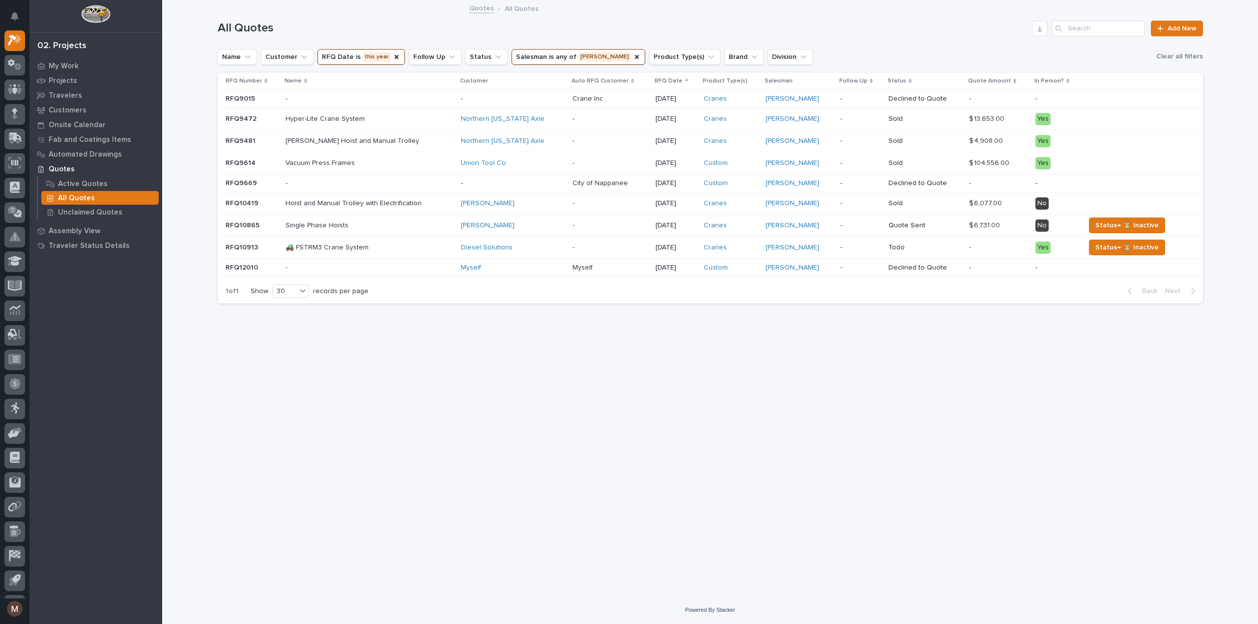
click at [523, 394] on div "Loading... Saving… Loading... Saving… All Quotes Add New Name Customer RFQ Date…" at bounding box center [710, 286] width 995 height 571
click at [493, 53] on icon "Status" at bounding box center [498, 57] width 10 height 10
click at [504, 135] on p "Quote Sent" at bounding box center [521, 137] width 104 height 7
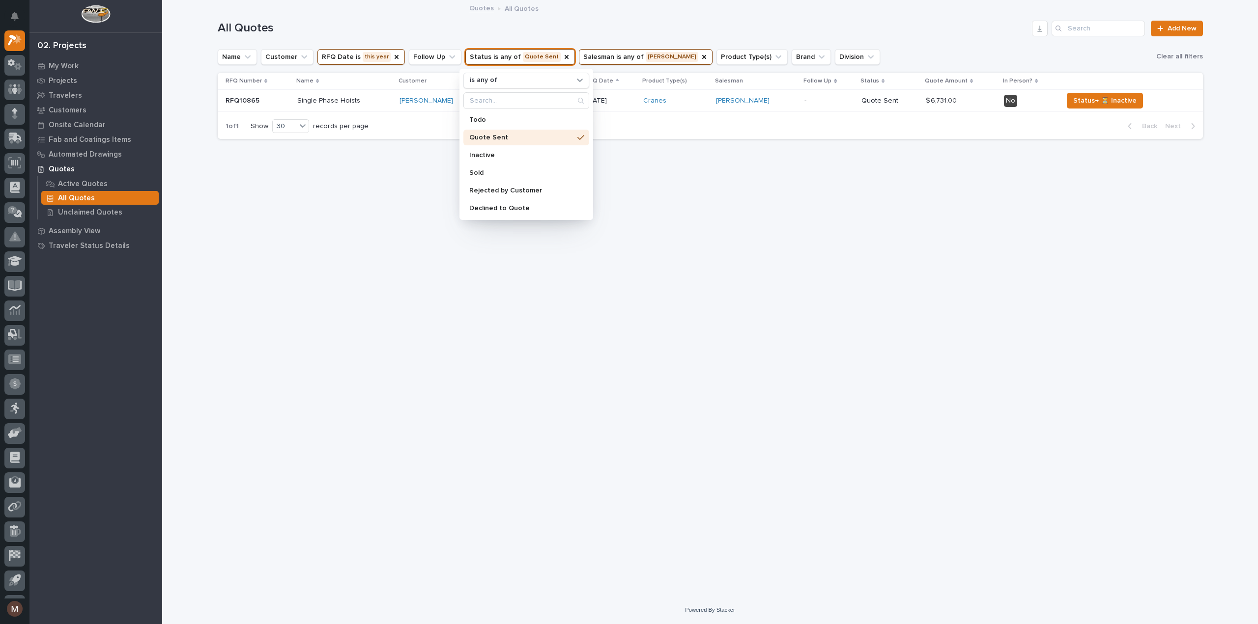
click at [667, 436] on div "Loading... Saving… Loading... Saving… All Quotes Add New Name Customer RFQ Date…" at bounding box center [710, 286] width 995 height 571
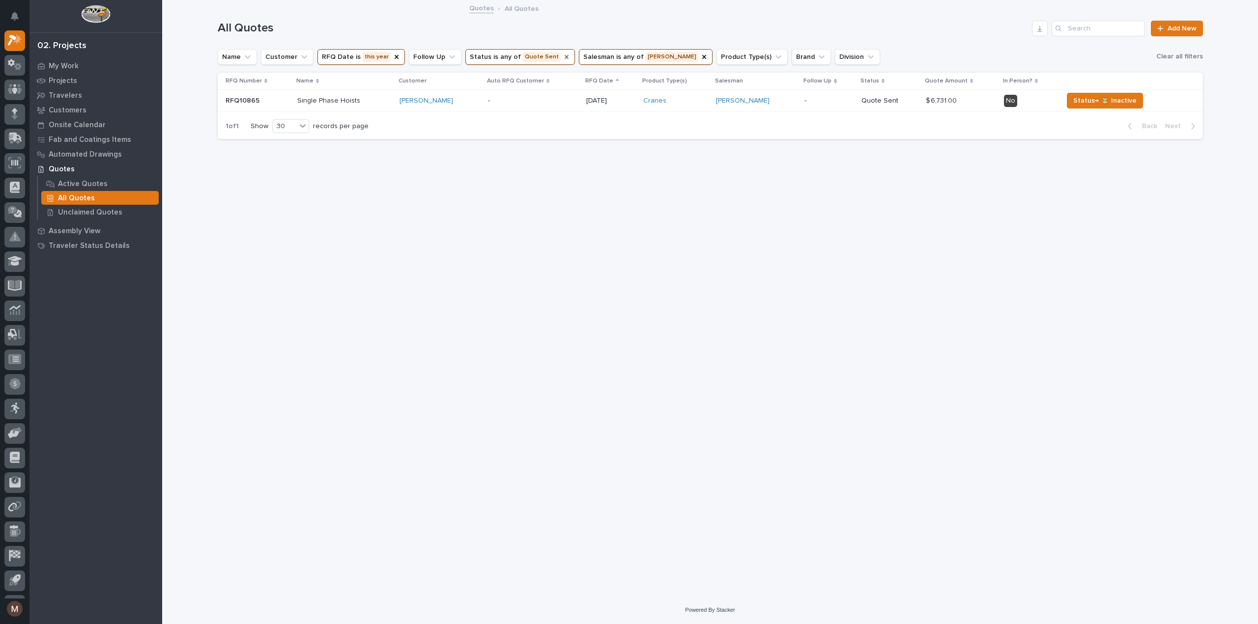
click at [564, 56] on icon "Status" at bounding box center [566, 57] width 4 height 4
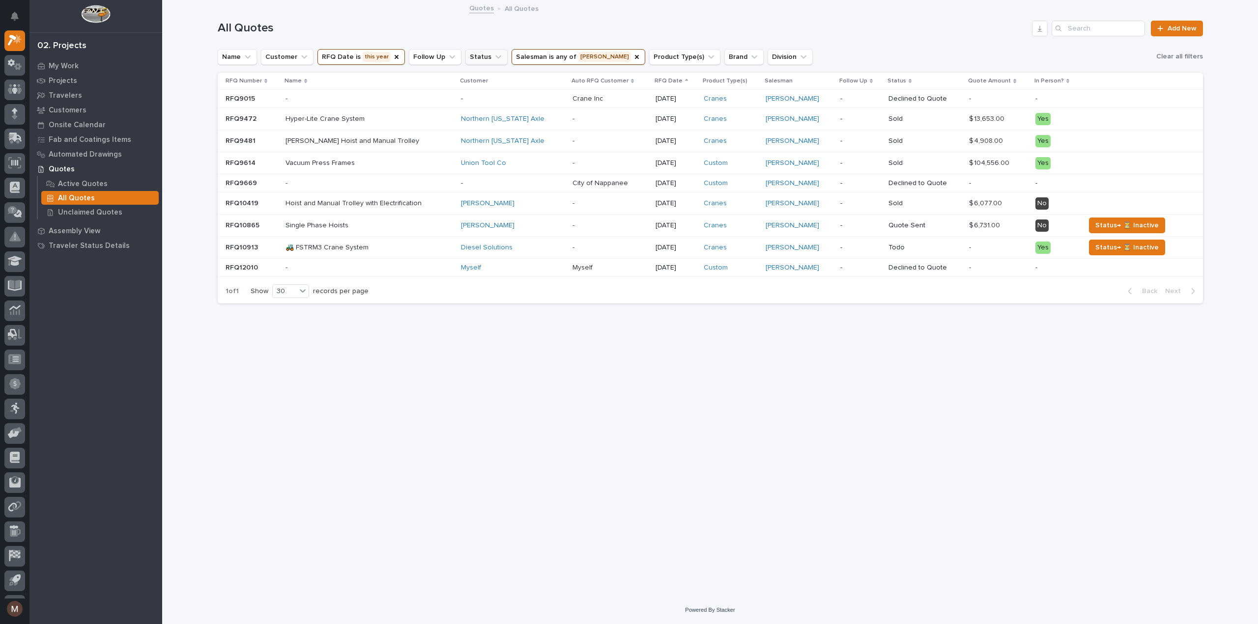
click at [495, 56] on icon "Status" at bounding box center [498, 57] width 6 height 3
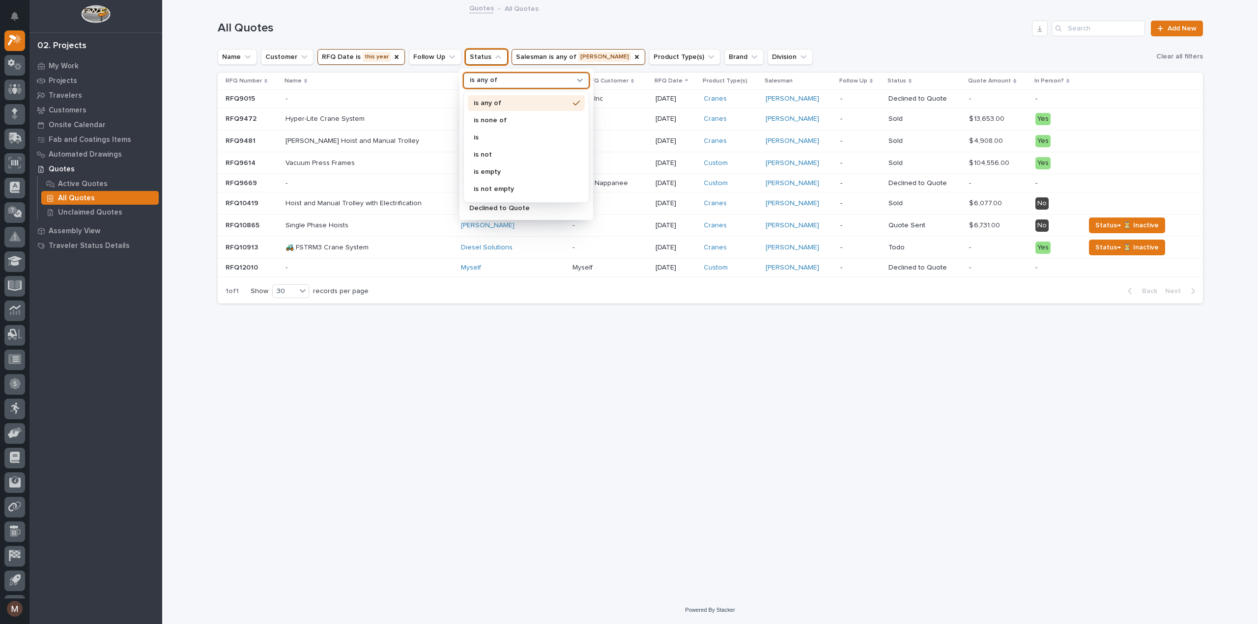
click at [536, 81] on div "is any of" at bounding box center [520, 80] width 109 height 10
click at [506, 134] on p "is" at bounding box center [521, 137] width 95 height 7
click at [506, 134] on p "Quote Sent" at bounding box center [521, 137] width 104 height 7
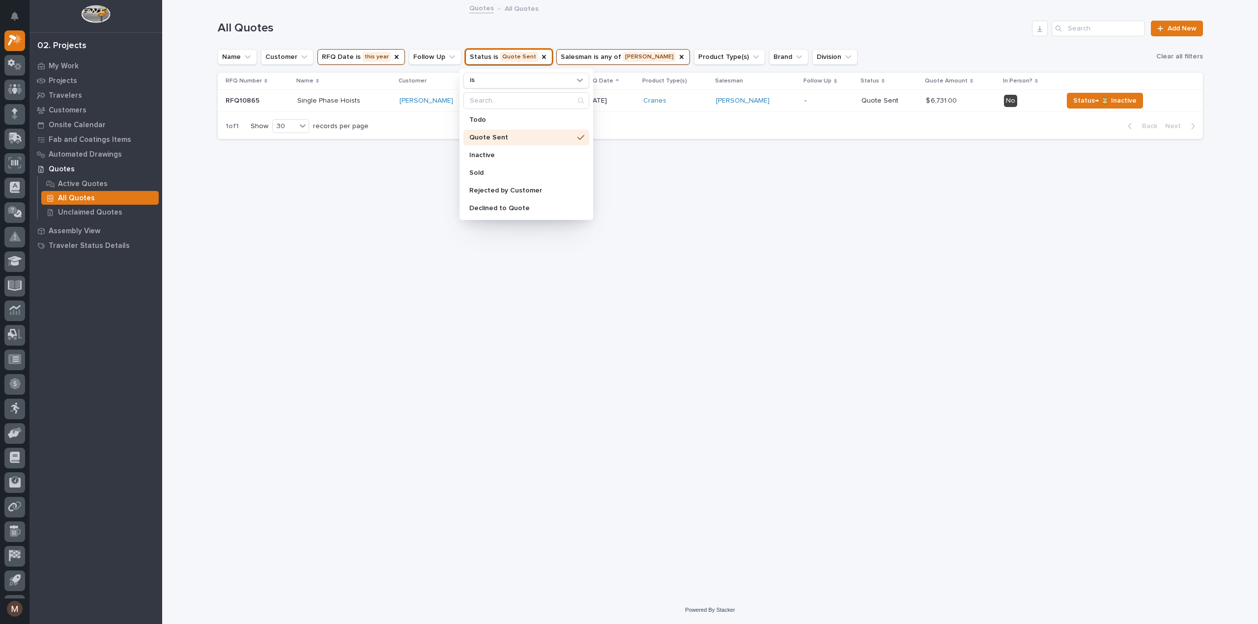
click at [562, 411] on div "Loading... Saving… Loading... Saving… All Quotes Add New Name Customer RFQ Date…" at bounding box center [710, 286] width 995 height 571
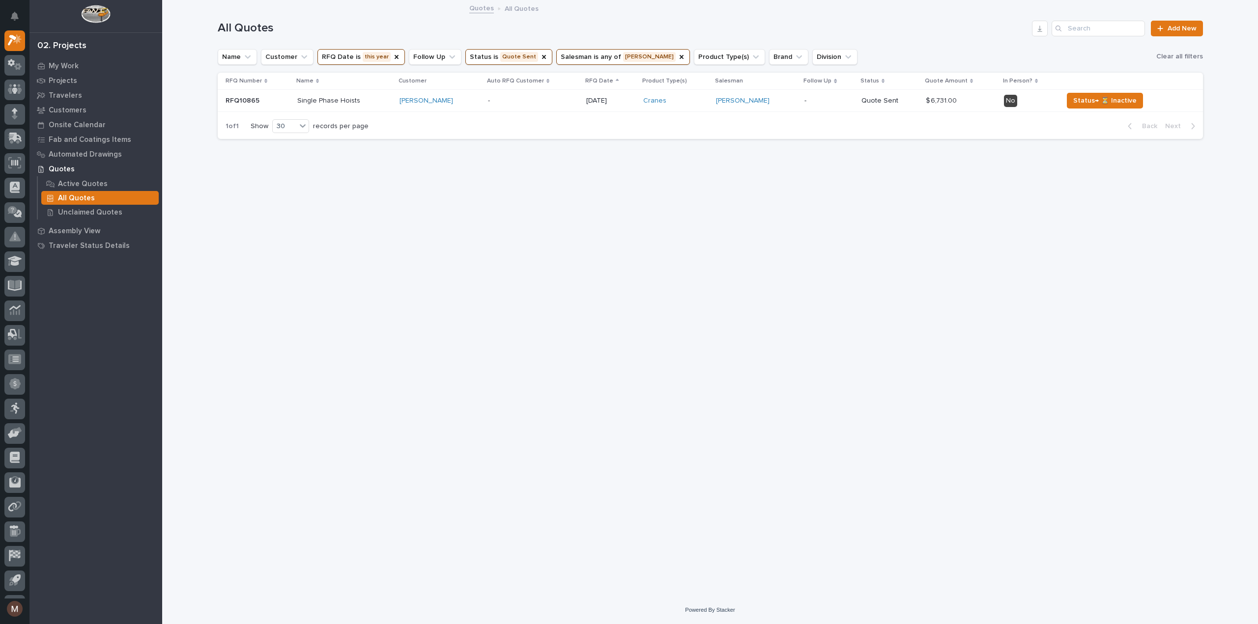
click at [517, 58] on button "Status is Quote Sent" at bounding box center [508, 57] width 87 height 16
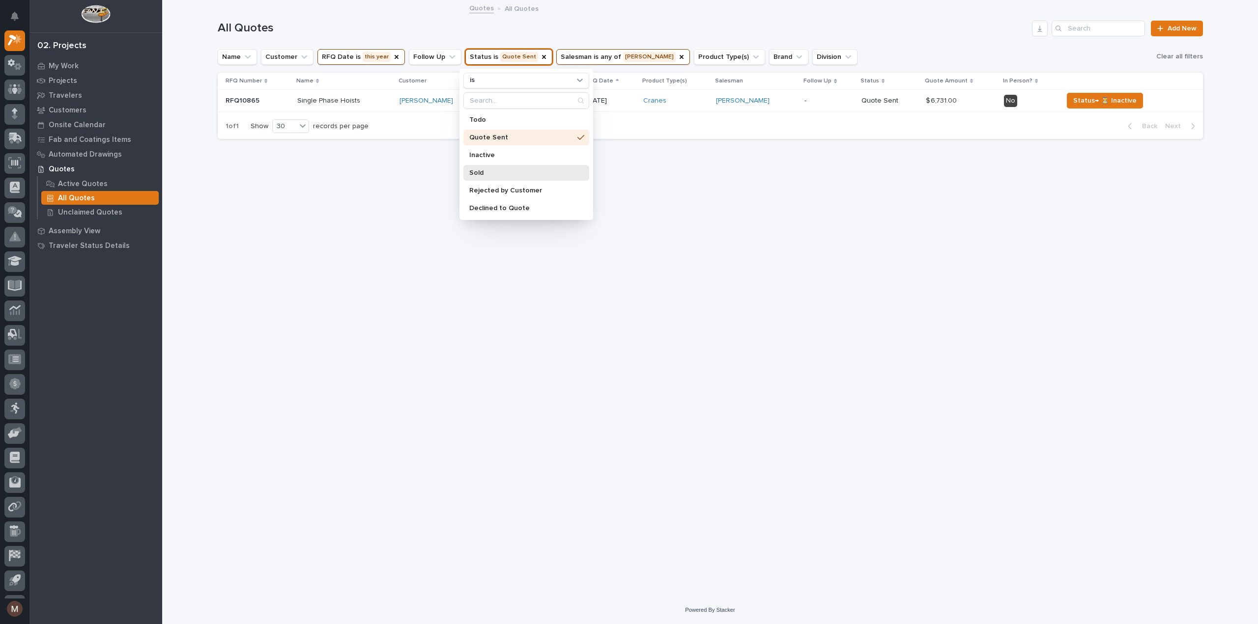
click at [496, 170] on p "Sold" at bounding box center [521, 172] width 104 height 7
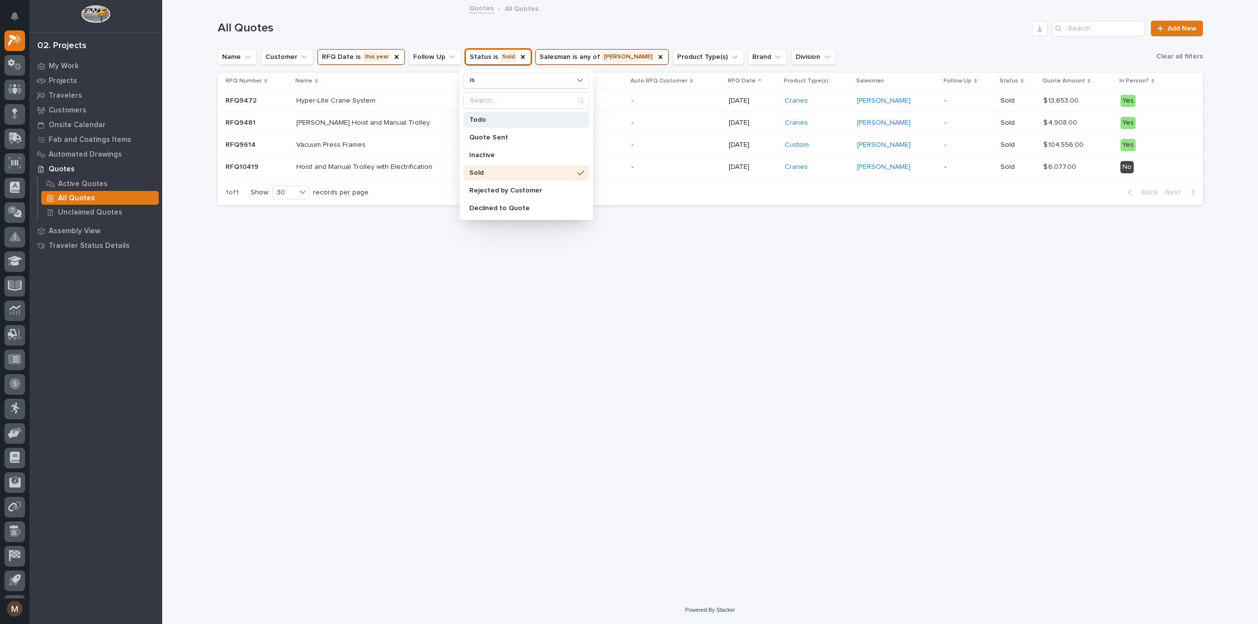
click at [490, 119] on p "Todo" at bounding box center [521, 119] width 104 height 7
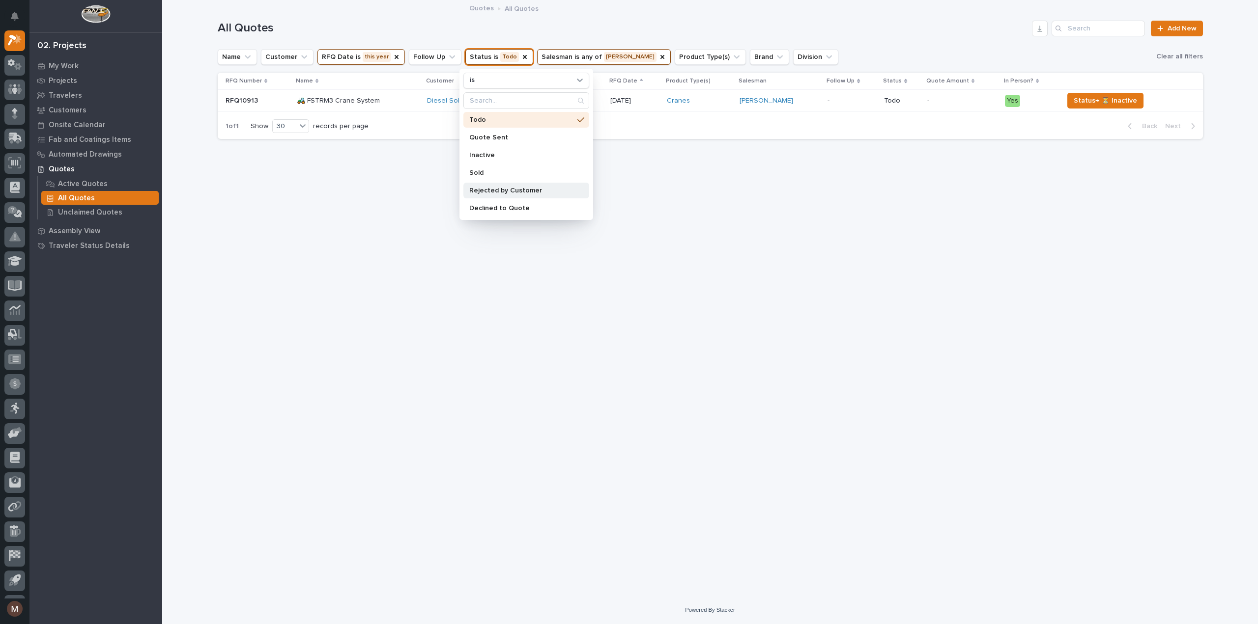
click at [499, 186] on div "Rejected by Customer" at bounding box center [526, 191] width 126 height 16
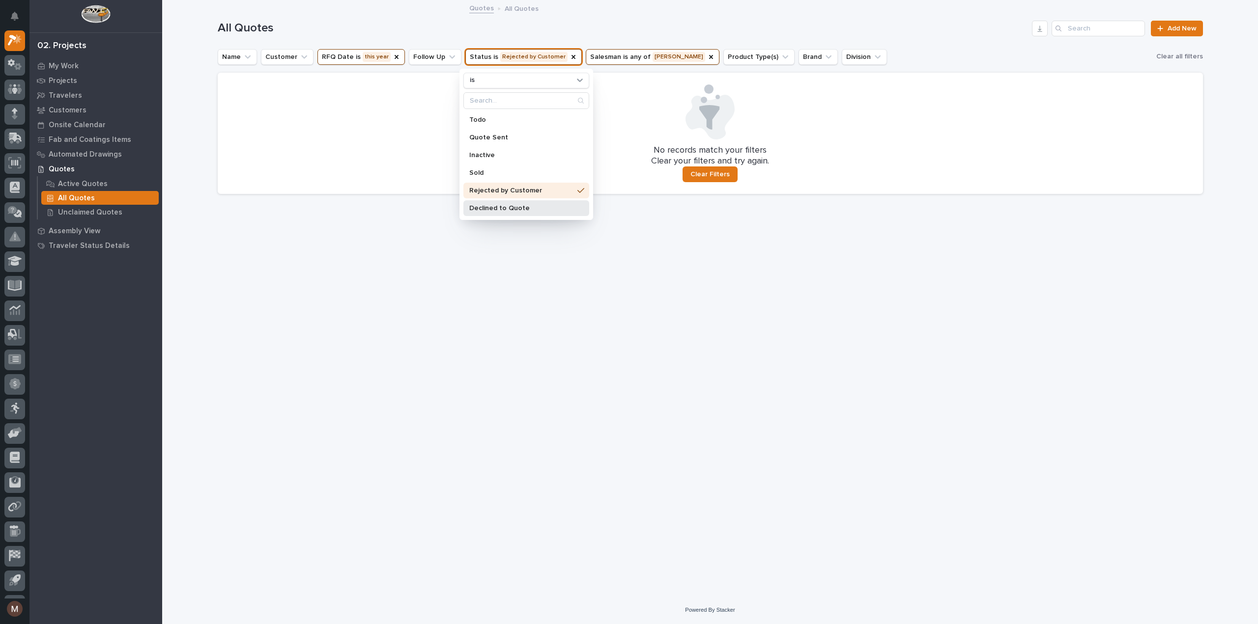
click at [500, 205] on p "Declined to Quote" at bounding box center [521, 208] width 104 height 7
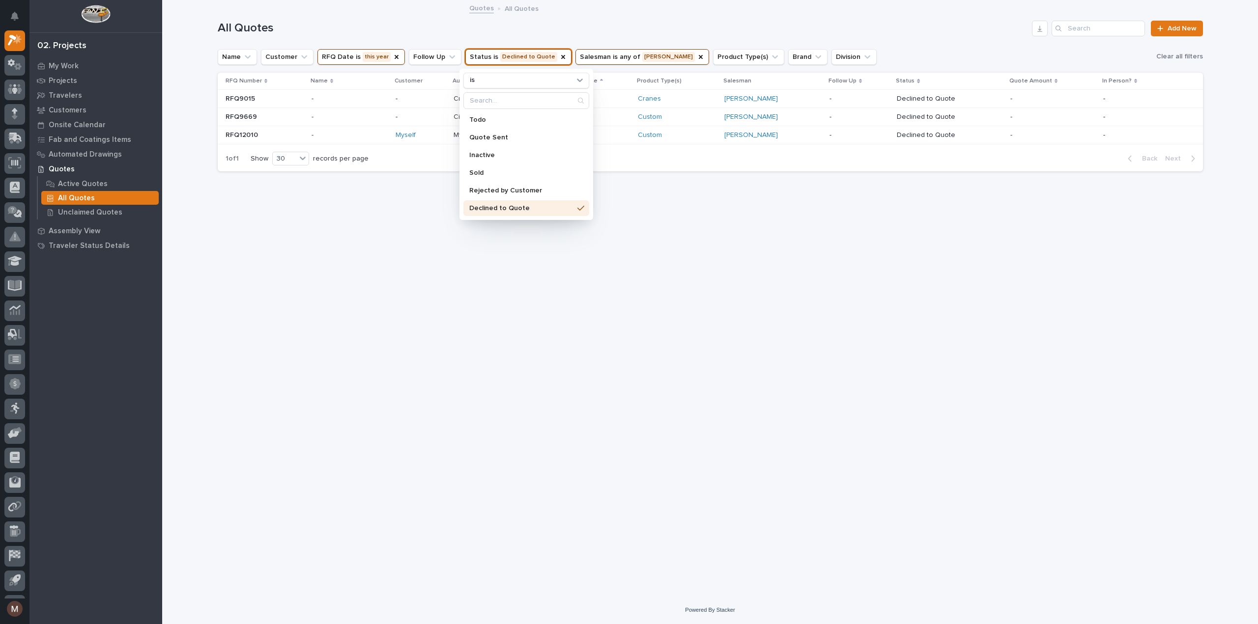
click at [551, 341] on div "Loading... Saving… Loading... Saving… All Quotes Add New Name Customer RFQ Date…" at bounding box center [710, 286] width 995 height 571
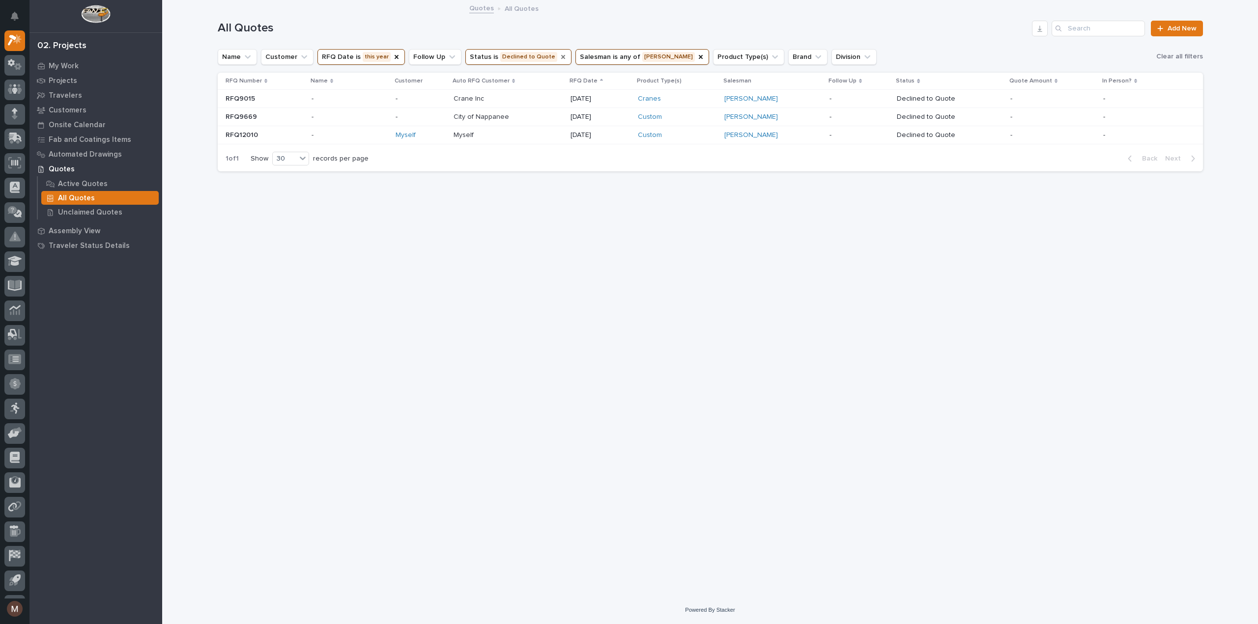
click at [561, 57] on icon "Status" at bounding box center [563, 57] width 4 height 4
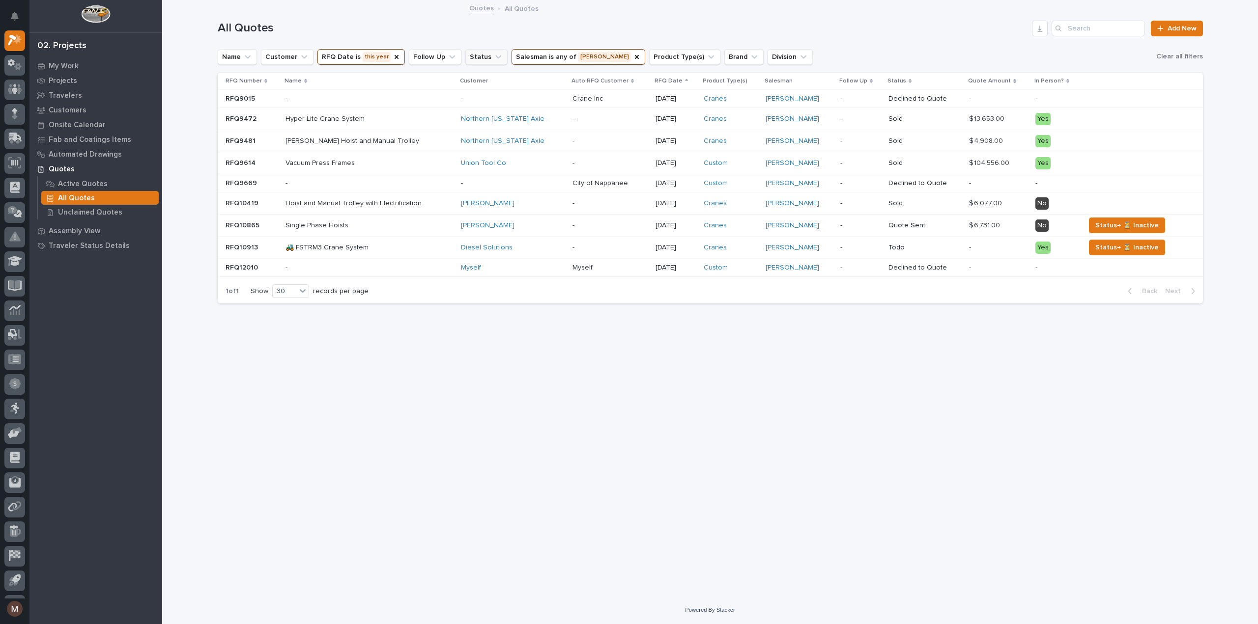
click at [420, 385] on div "Loading... Saving… Loading... Saving… All Quotes Add New Name Customer RFQ Date…" at bounding box center [710, 286] width 995 height 571
click at [959, 2] on div "Quotes All Quotes" at bounding box center [709, 9] width 1095 height 14
click at [509, 142] on link "Northern [US_STATE] Axle" at bounding box center [503, 141] width 84 height 8
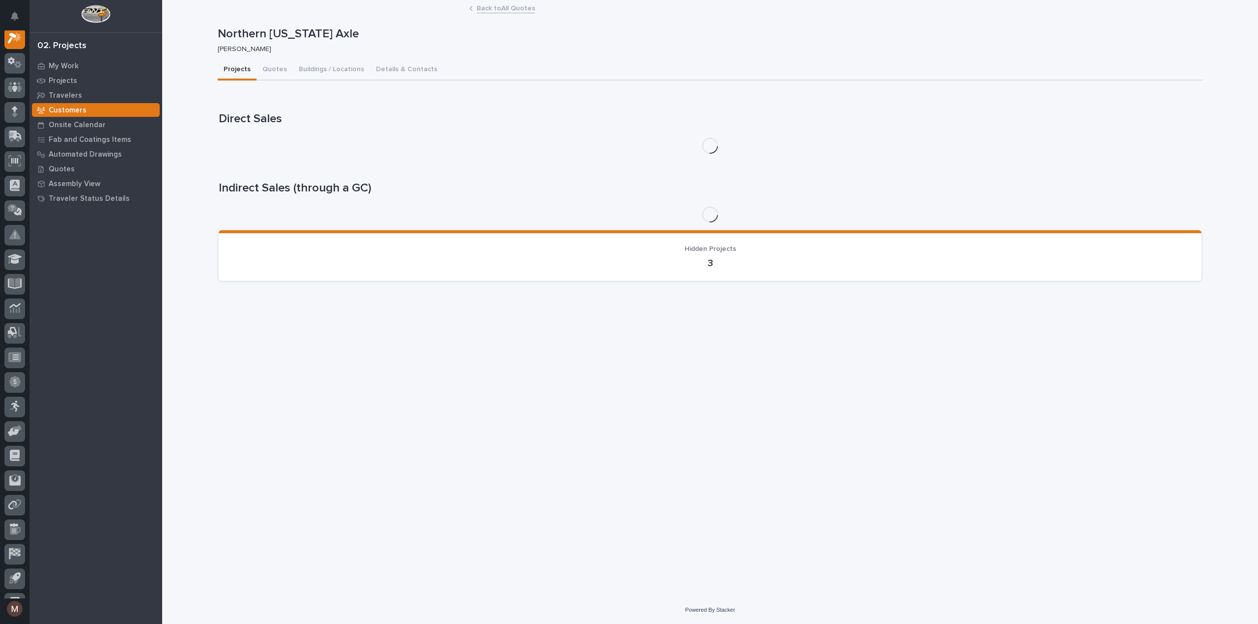
scroll to position [25, 0]
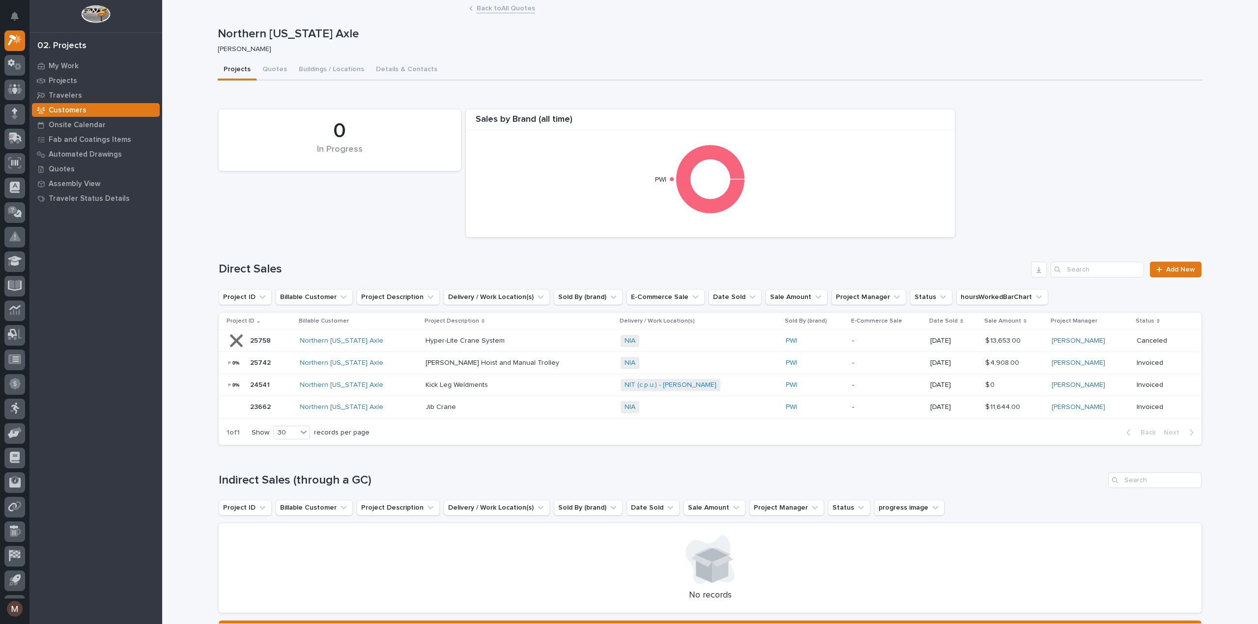
click at [351, 230] on div "0 In Progress Sales by [PERSON_NAME] (all time) PWI" at bounding box center [710, 174] width 992 height 138
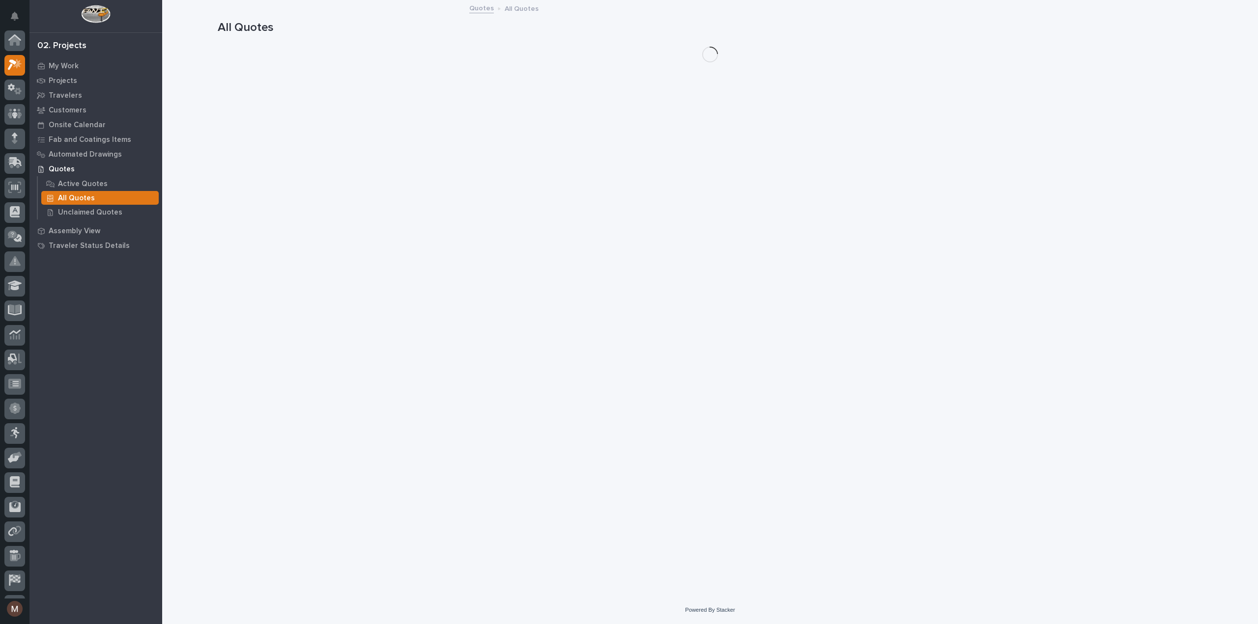
scroll to position [27, 0]
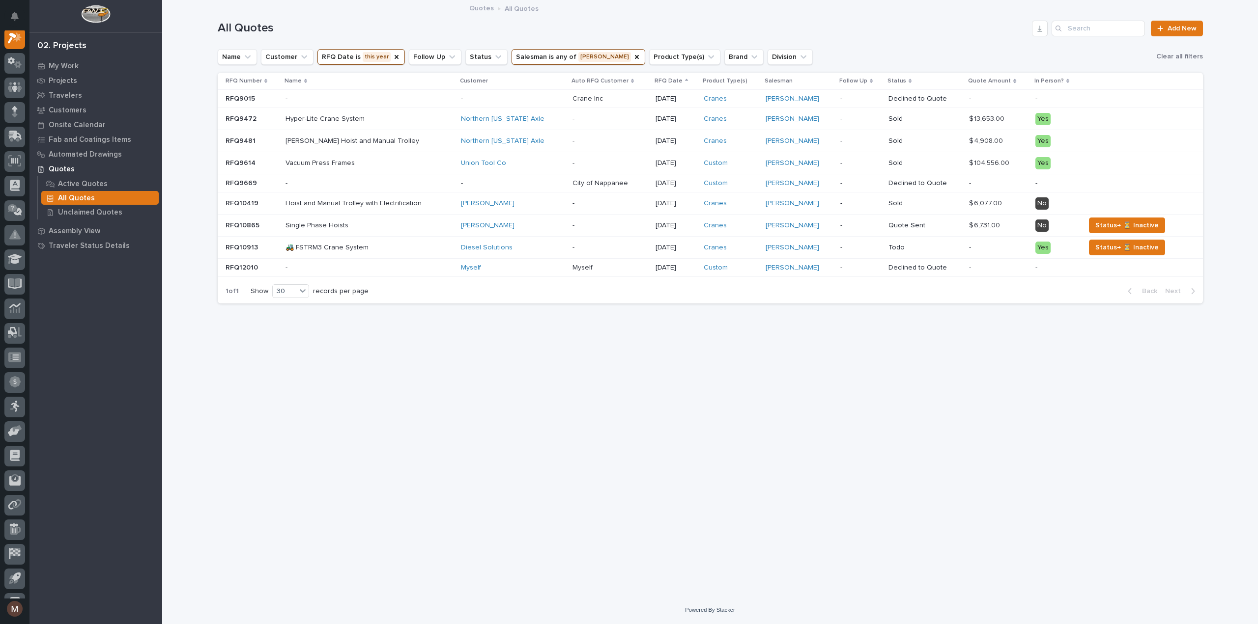
click at [748, 384] on div "Loading... Saving… Loading... Saving… All Quotes Add New Name Customer RFQ Date…" at bounding box center [710, 286] width 995 height 571
click at [248, 98] on p "RFQ9015" at bounding box center [240, 98] width 31 height 10
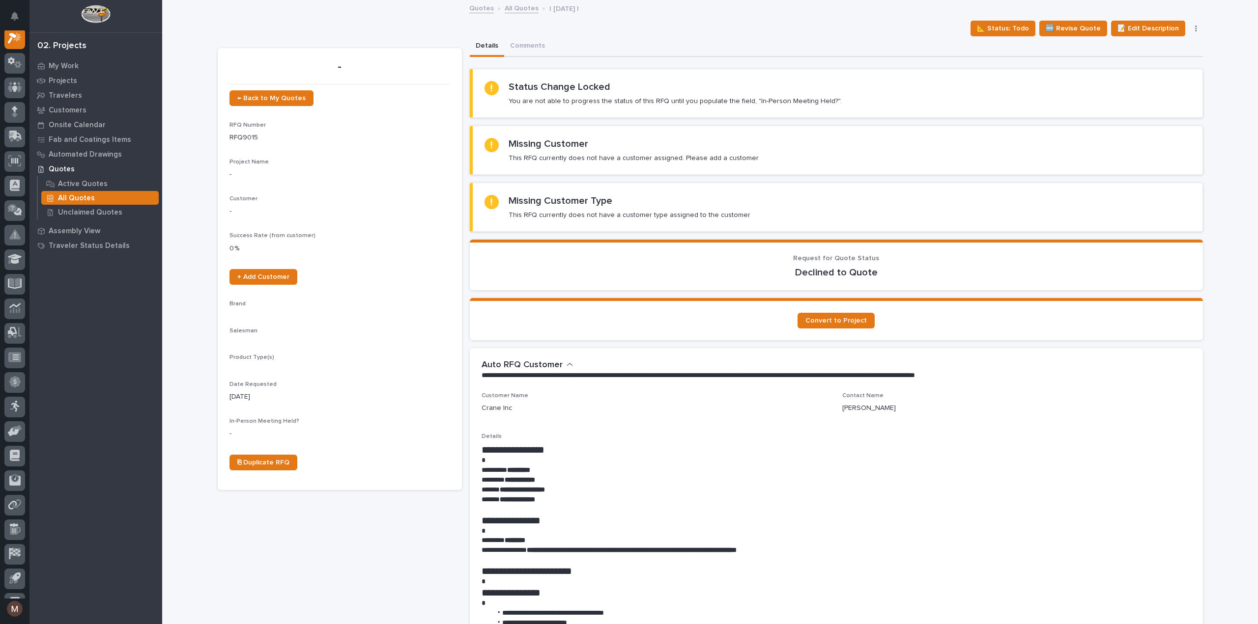
scroll to position [25, 0]
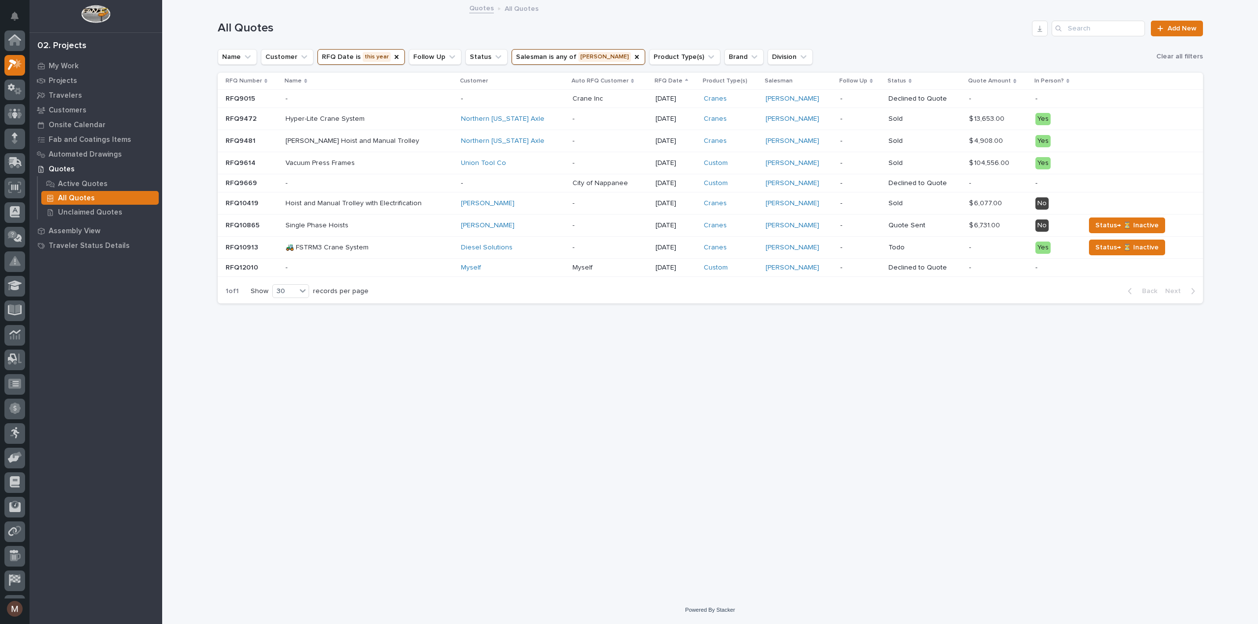
scroll to position [27, 0]
click at [364, 493] on div "Loading... Saving… Loading... Saving… All Quotes Add New Name Customer RFQ Date…" at bounding box center [710, 286] width 995 height 571
click at [356, 118] on p "Hyper-Lite Crane System" at bounding box center [369, 119] width 168 height 8
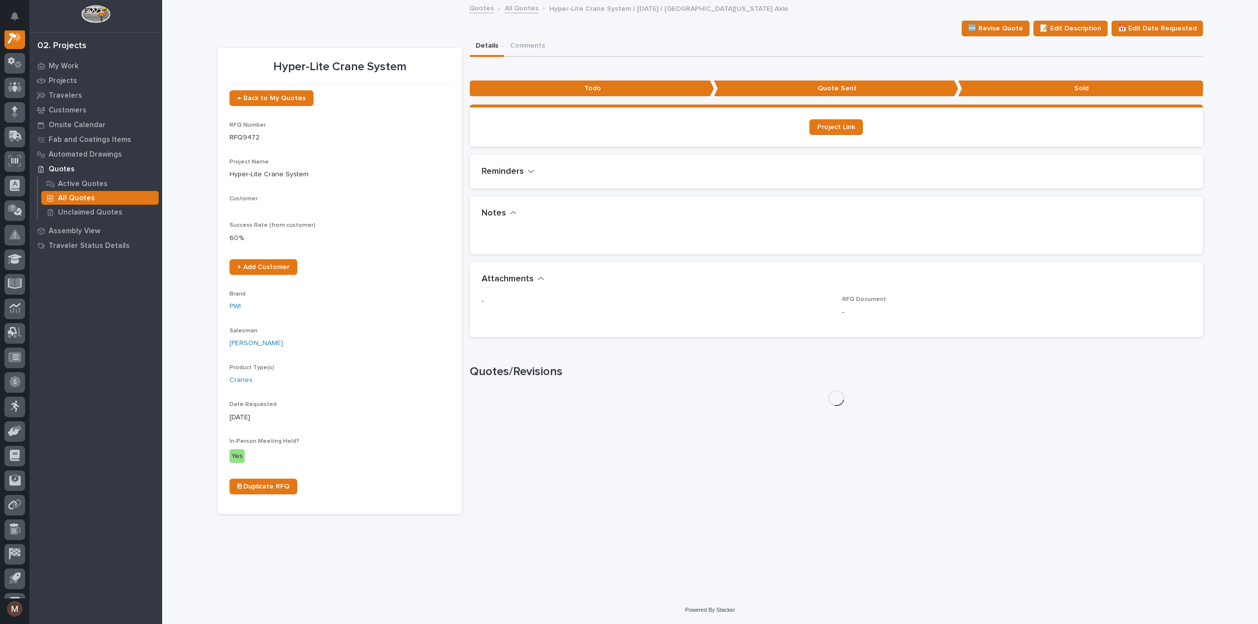
scroll to position [25, 0]
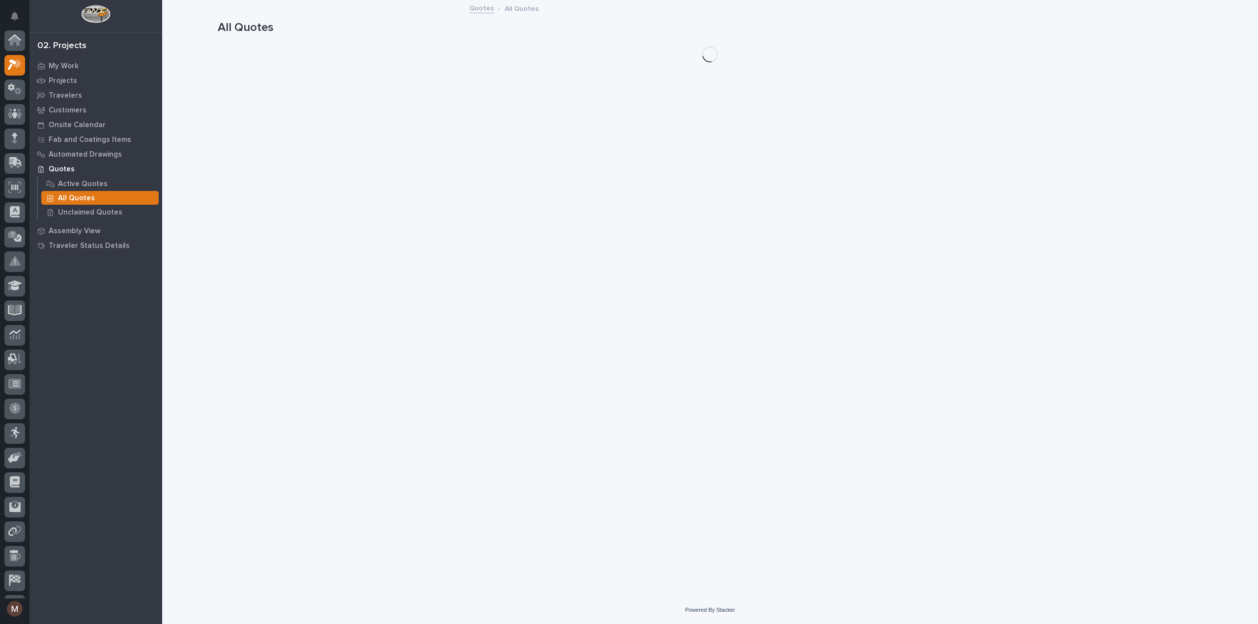
scroll to position [27, 0]
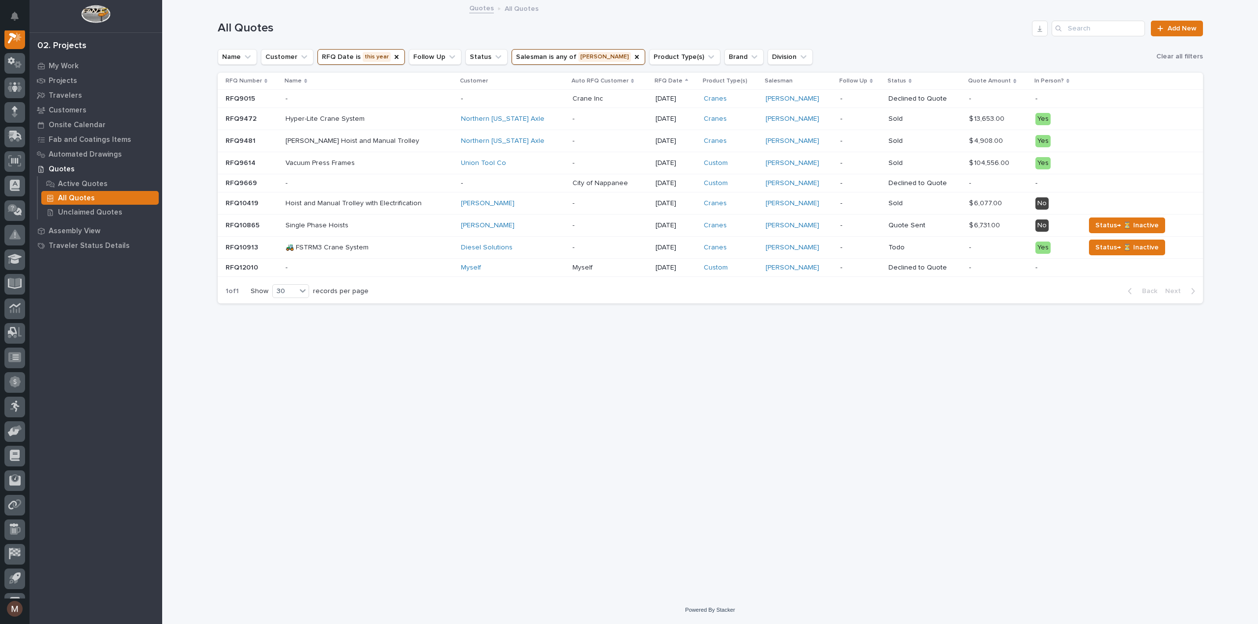
click at [616, 4] on div "Quotes All Quotes" at bounding box center [709, 9] width 491 height 14
click at [370, 141] on p "[PERSON_NAME] Hoist and Manual Trolley" at bounding box center [369, 141] width 168 height 8
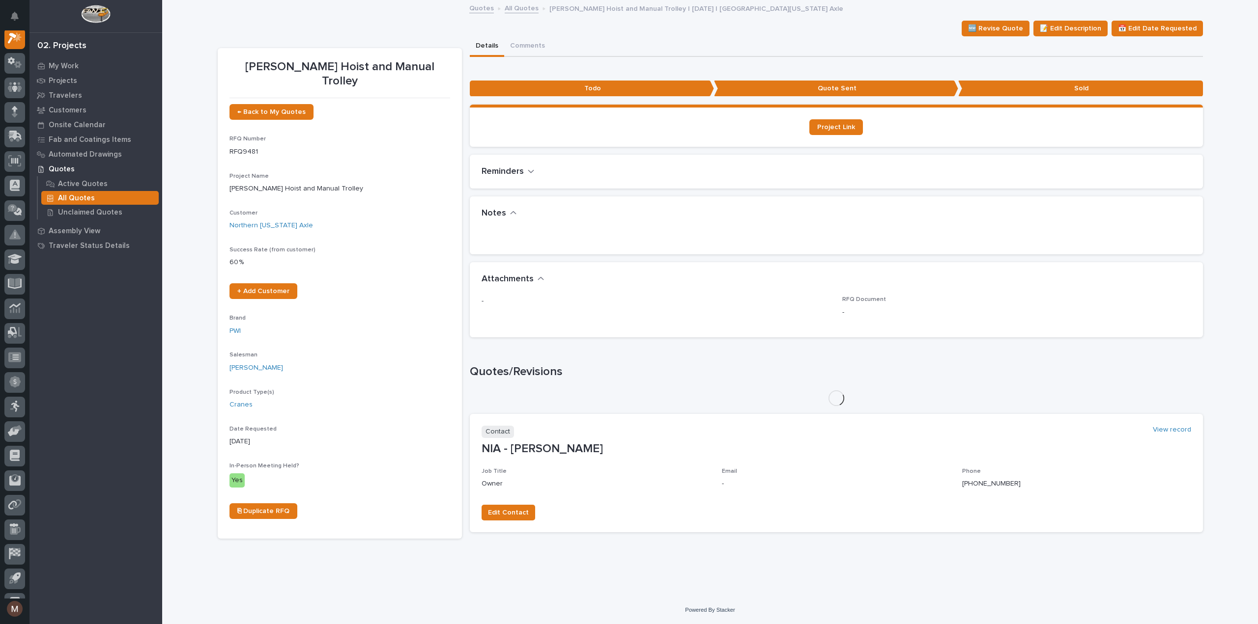
scroll to position [25, 0]
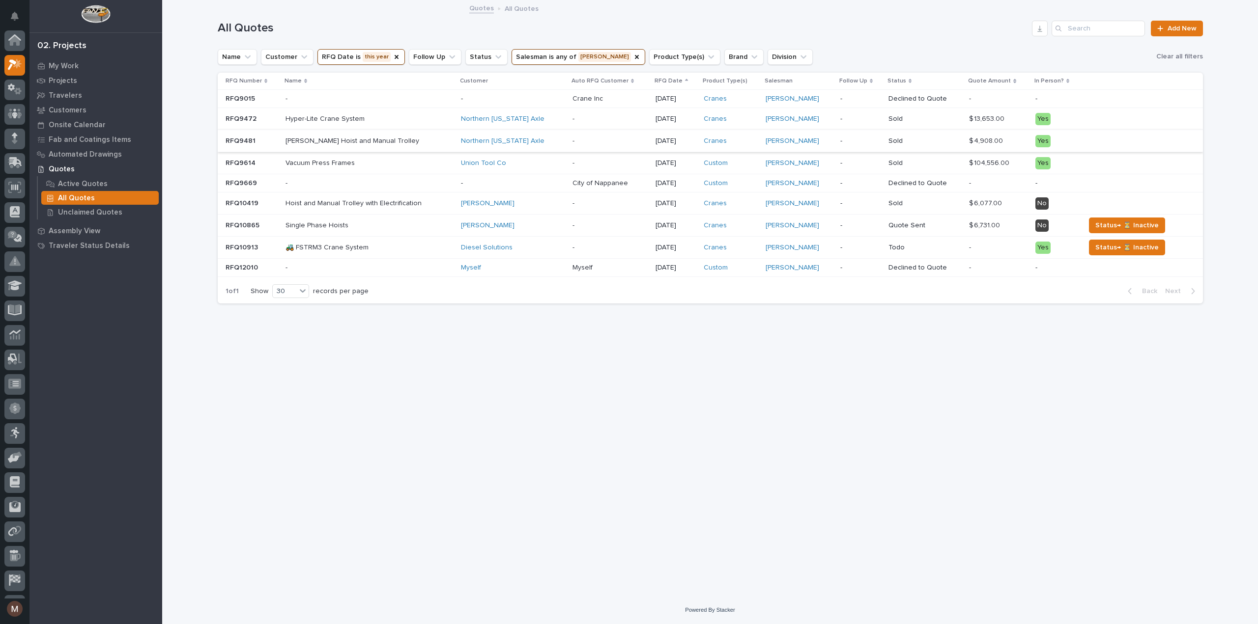
scroll to position [27, 0]
click at [411, 425] on div "Loading... Saving… Loading... Saving… All Quotes Add New Name Customer RFQ Date…" at bounding box center [710, 286] width 995 height 571
click at [337, 161] on p "Vacuum Press Frames" at bounding box center [369, 163] width 168 height 8
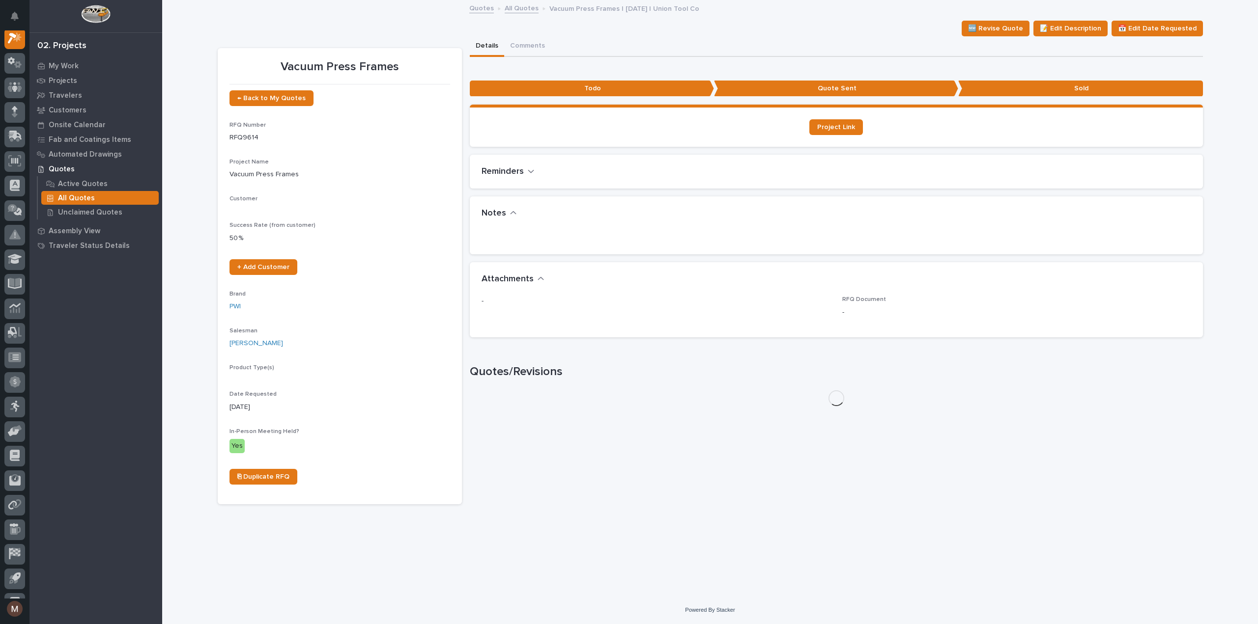
scroll to position [25, 0]
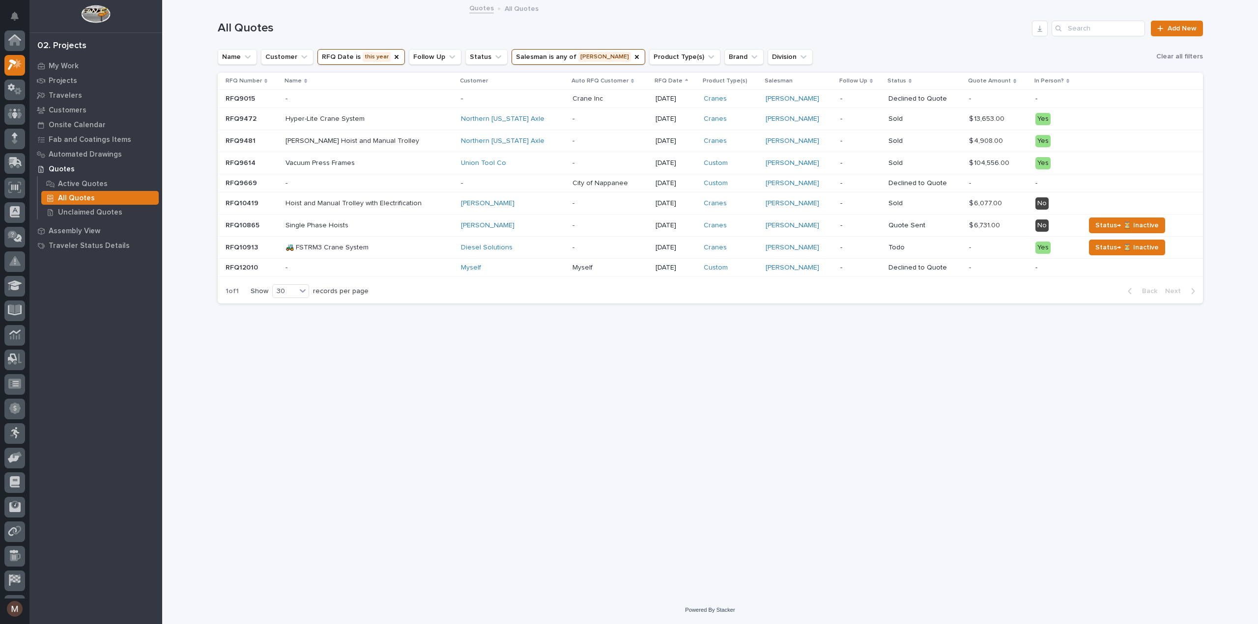
scroll to position [27, 0]
click at [343, 159] on p "Vacuum Press Frames" at bounding box center [369, 163] width 168 height 8
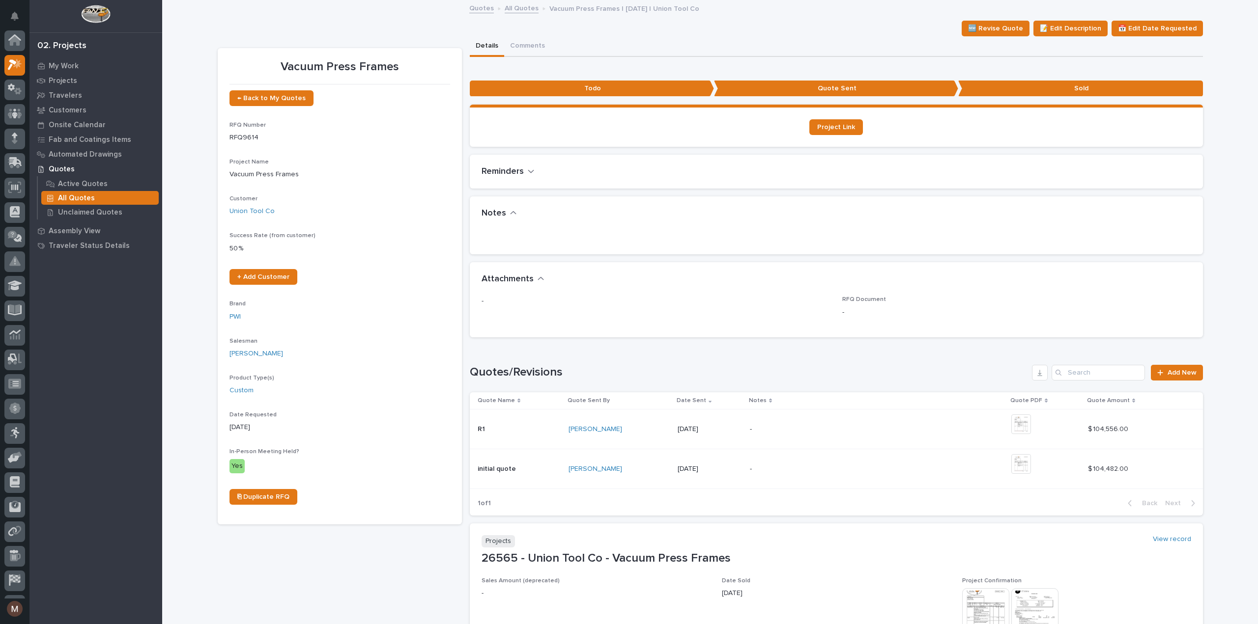
scroll to position [25, 0]
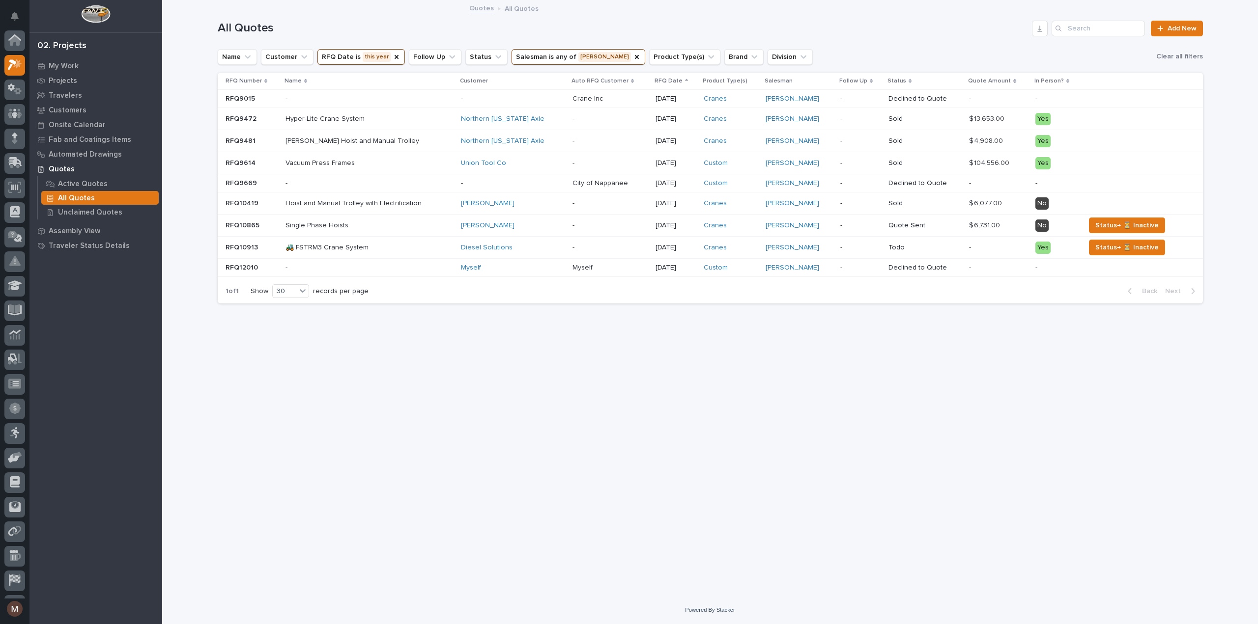
scroll to position [27, 0]
click at [322, 179] on p "-" at bounding box center [369, 183] width 168 height 8
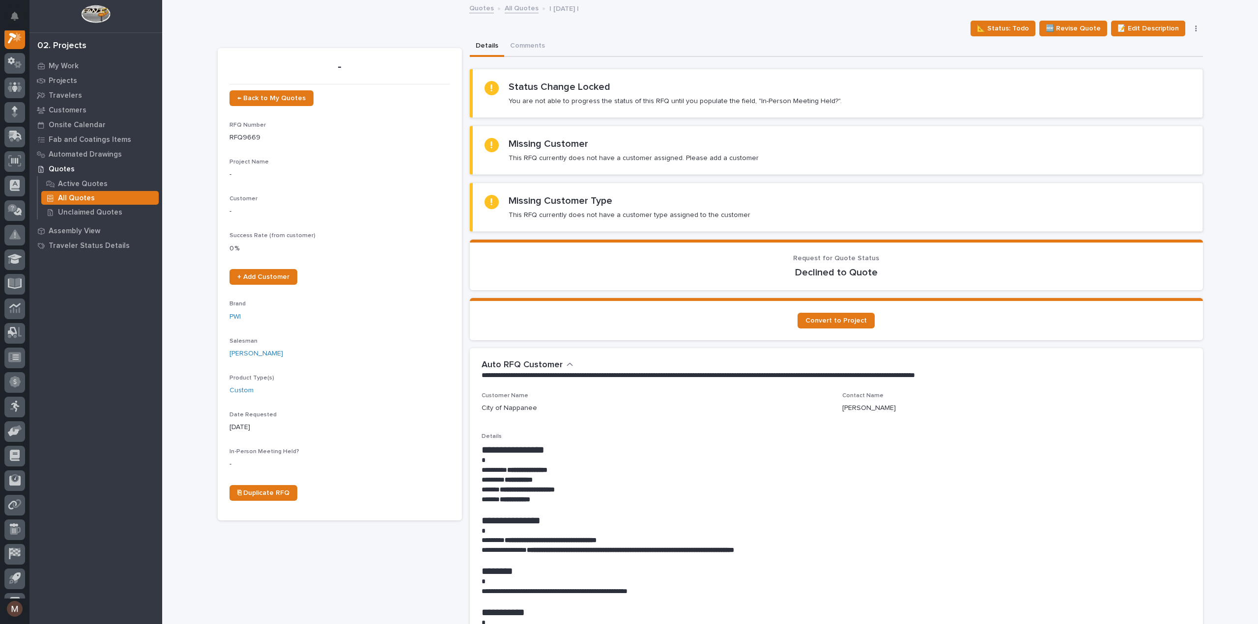
scroll to position [25, 0]
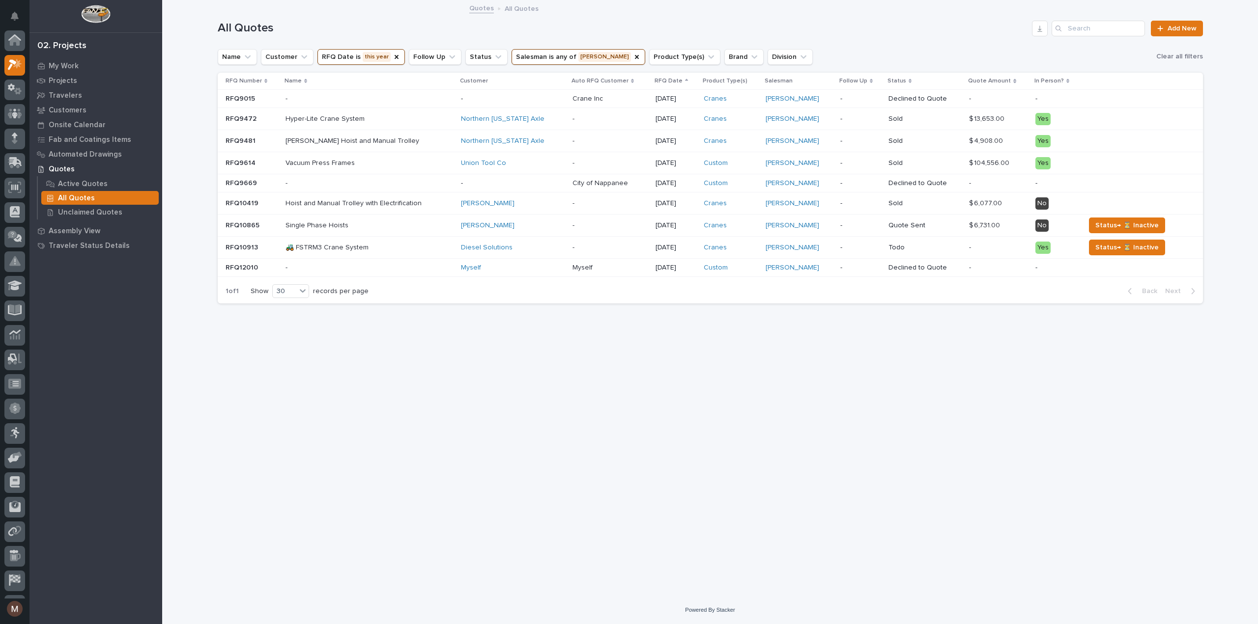
scroll to position [27, 0]
click at [258, 3] on div "Quotes All Quotes" at bounding box center [709, 9] width 1095 height 14
click at [325, 201] on p "Hoist and Manual Trolley with Electrification" at bounding box center [369, 203] width 168 height 8
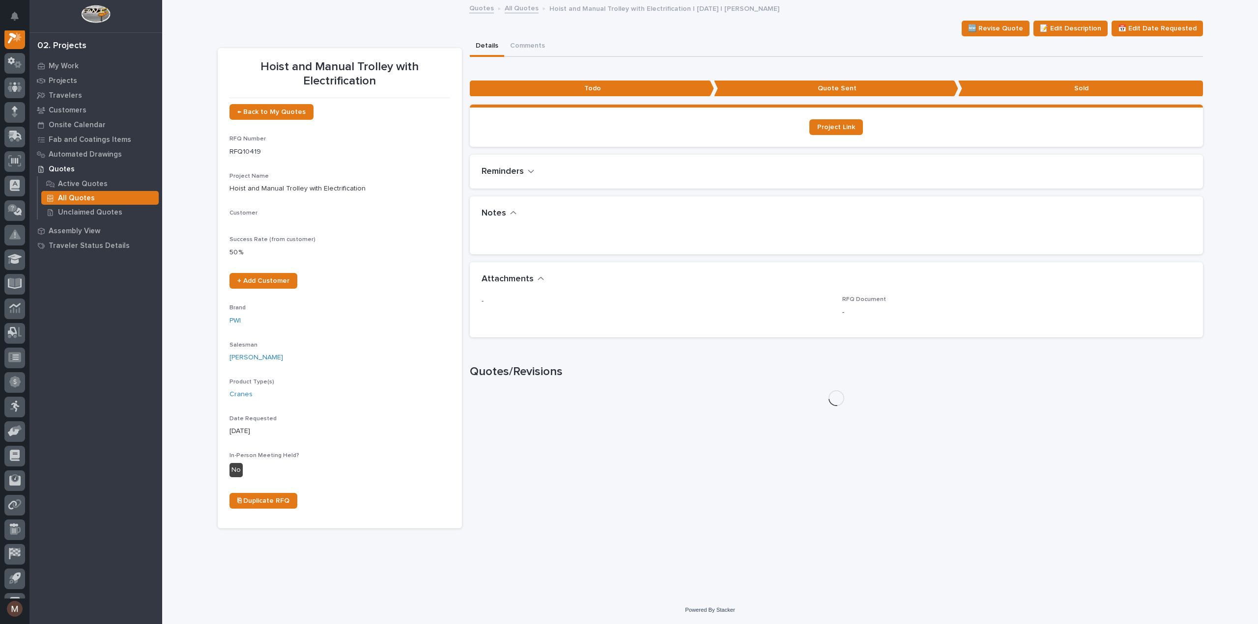
scroll to position [25, 0]
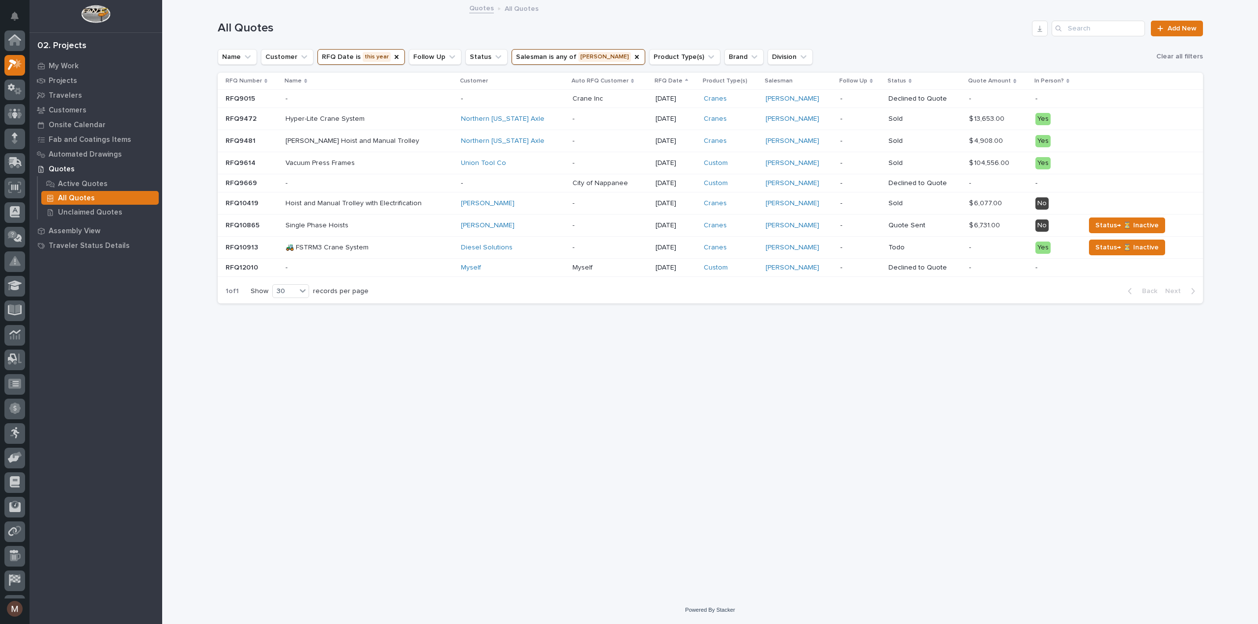
scroll to position [27, 0]
click at [374, 442] on div "Loading... Saving… Loading... Saving… All Quotes Add New Name Customer RFQ Date…" at bounding box center [710, 286] width 995 height 571
click at [332, 224] on p "Single Phase Hoists" at bounding box center [369, 226] width 168 height 8
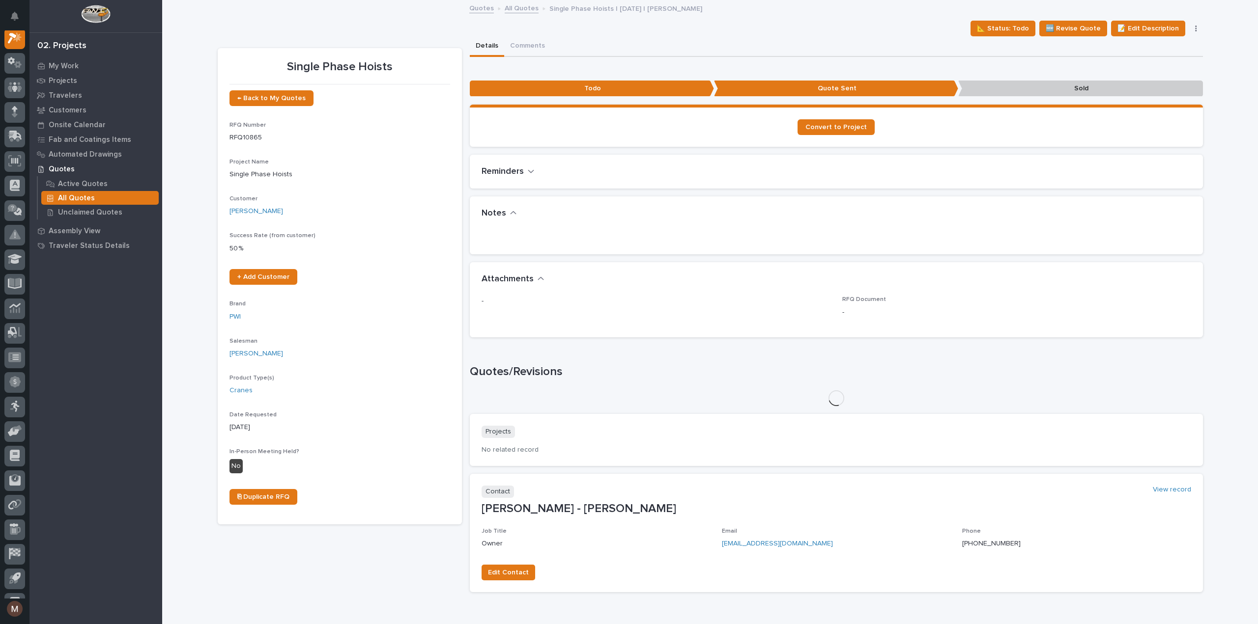
scroll to position [25, 0]
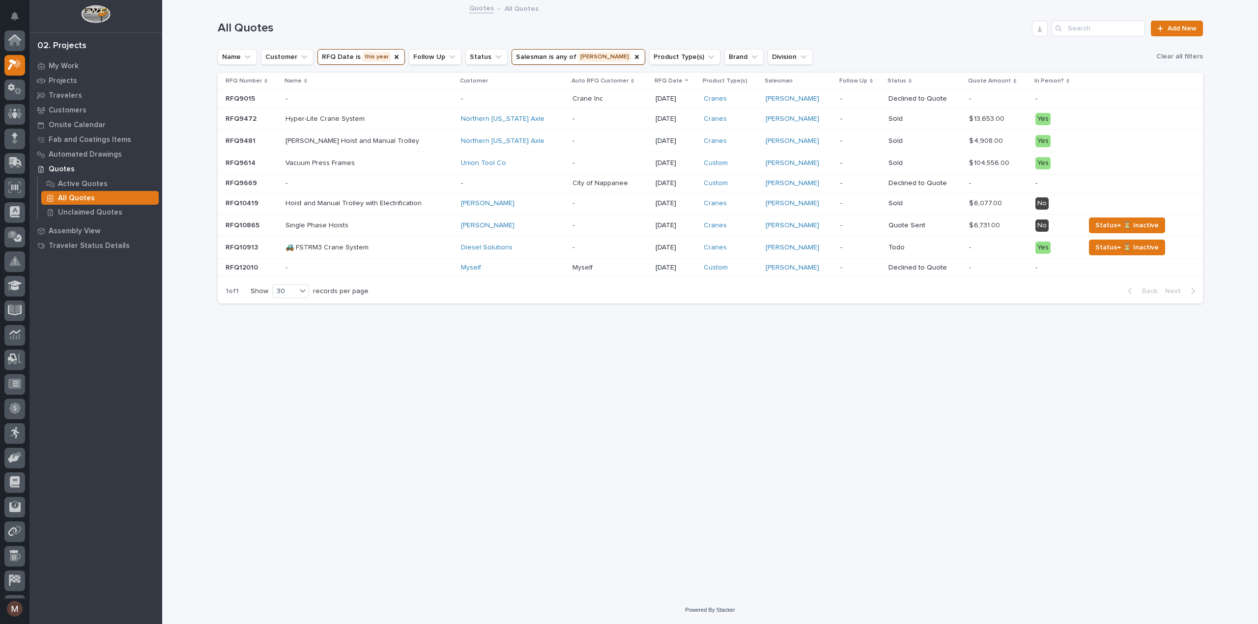
scroll to position [27, 0]
click at [504, 244] on link "Diesel Solutions" at bounding box center [487, 248] width 52 height 8
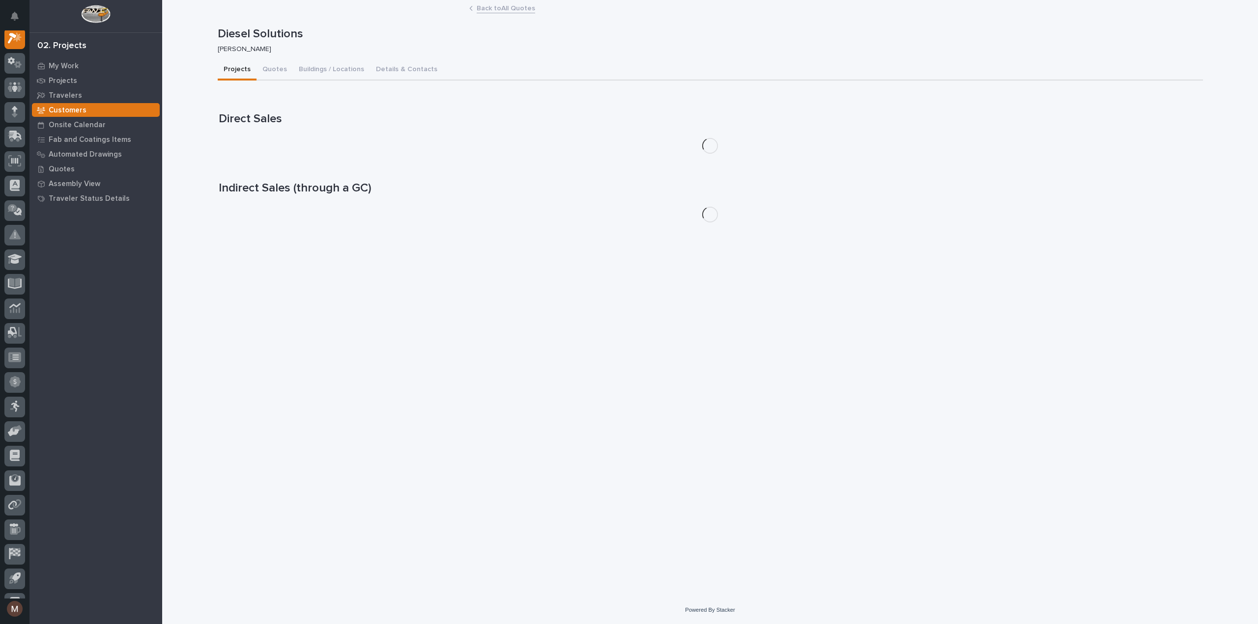
scroll to position [25, 0]
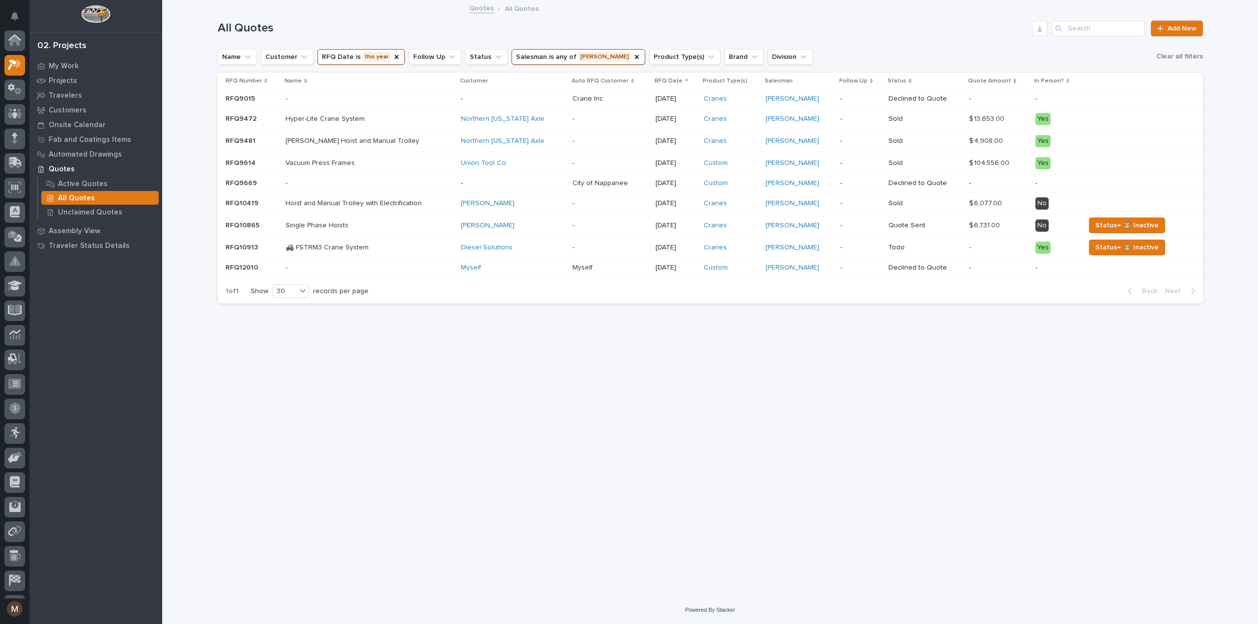
scroll to position [27, 0]
click at [287, 27] on h1 "All Quotes" at bounding box center [623, 28] width 811 height 14
click at [453, 266] on p "-" at bounding box center [369, 268] width 168 height 8
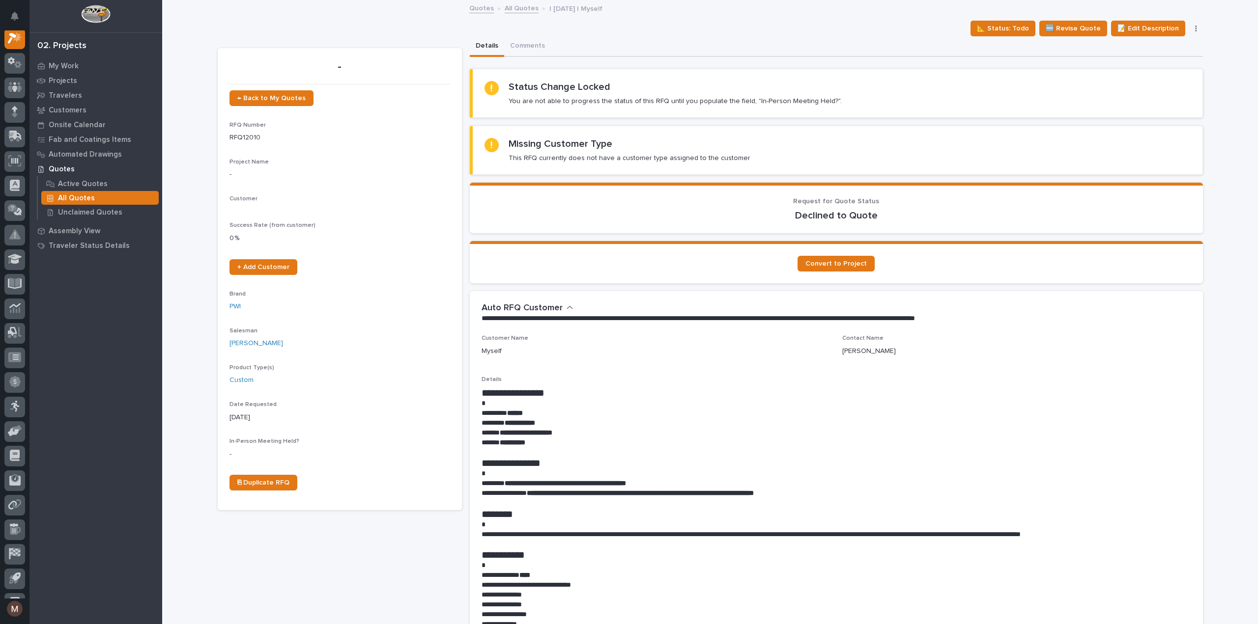
scroll to position [25, 0]
